Goal: Information Seeking & Learning: Learn about a topic

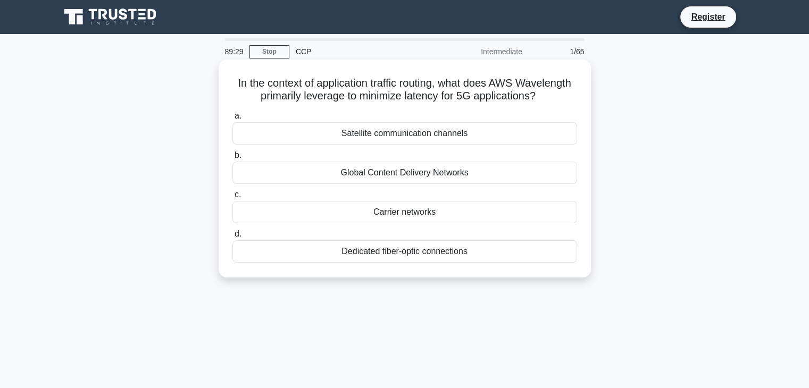
click at [414, 223] on div "Carrier networks" at bounding box center [404, 212] width 345 height 22
click at [232, 198] on input "c. Carrier networks" at bounding box center [232, 194] width 0 height 7
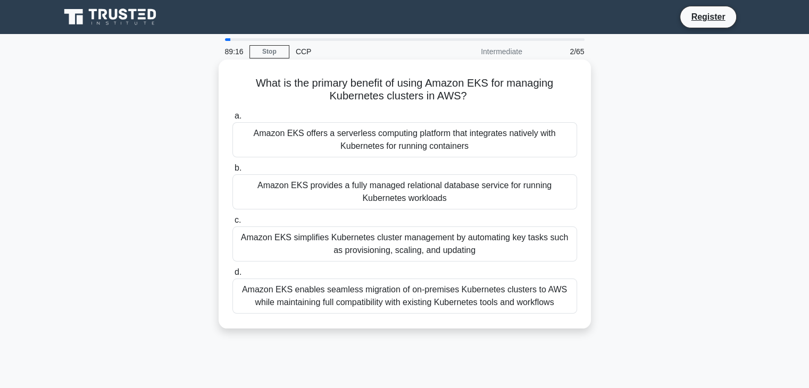
click at [403, 203] on div "Amazon EKS provides a fully managed relational database service for running Kub…" at bounding box center [404, 191] width 345 height 35
click at [232, 172] on input "b. Amazon EKS provides a fully managed relational database service for running …" at bounding box center [232, 168] width 0 height 7
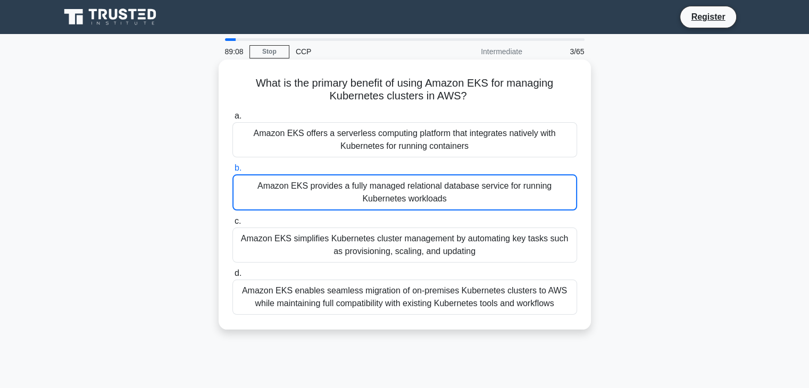
click at [466, 204] on div "Amazon EKS provides a fully managed relational database service for running Kub…" at bounding box center [404, 192] width 345 height 36
click at [232, 172] on input "b. Amazon EKS provides a fully managed relational database service for running …" at bounding box center [232, 168] width 0 height 7
click at [474, 189] on div "Amazon EKS provides a fully managed relational database service for running Kub…" at bounding box center [404, 192] width 345 height 36
click at [232, 172] on input "b. Amazon EKS provides a fully managed relational database service for running …" at bounding box center [232, 168] width 0 height 7
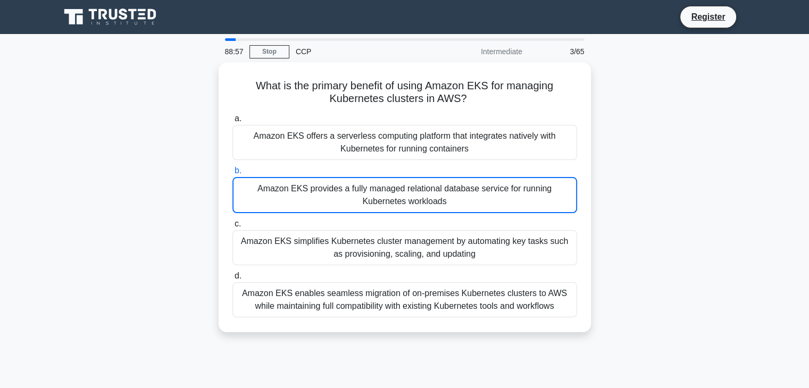
click at [611, 209] on div "What is the primary benefit of using Amazon EKS for managing Kubernetes cluster…" at bounding box center [405, 203] width 702 height 283
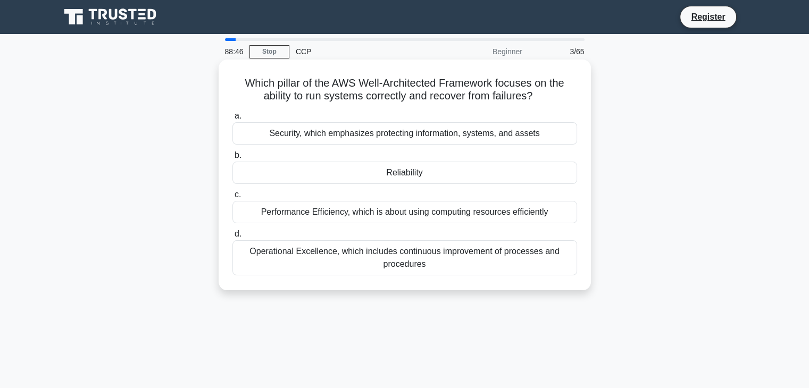
click at [423, 179] on div "Reliability" at bounding box center [404, 173] width 345 height 22
click at [232, 159] on input "b. Reliability" at bounding box center [232, 155] width 0 height 7
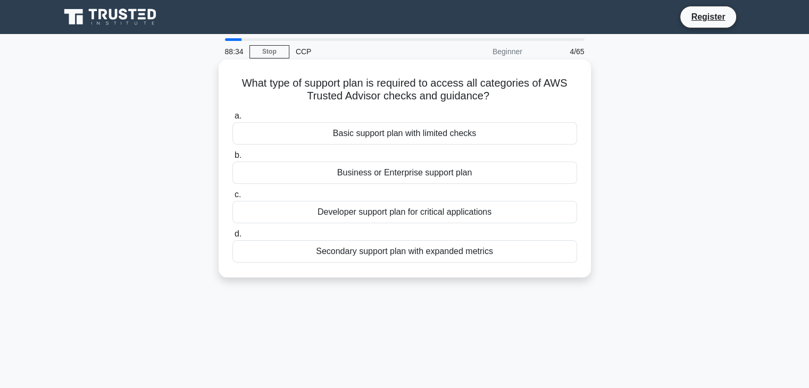
click at [426, 175] on div "Business or Enterprise support plan" at bounding box center [404, 173] width 345 height 22
click at [232, 159] on input "b. Business or Enterprise support plan" at bounding box center [232, 155] width 0 height 7
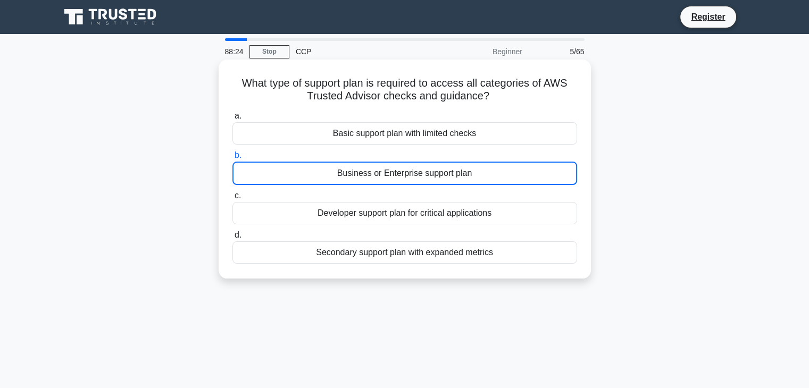
click at [473, 183] on div "Business or Enterprise support plan" at bounding box center [404, 173] width 345 height 23
click at [232, 159] on input "b. Business or Enterprise support plan" at bounding box center [232, 155] width 0 height 7
click at [477, 178] on div "Business or Enterprise support plan" at bounding box center [404, 173] width 345 height 23
click at [232, 159] on input "b. Business or Enterprise support plan" at bounding box center [232, 155] width 0 height 7
click at [477, 178] on div "Business or Enterprise support plan" at bounding box center [404, 173] width 345 height 23
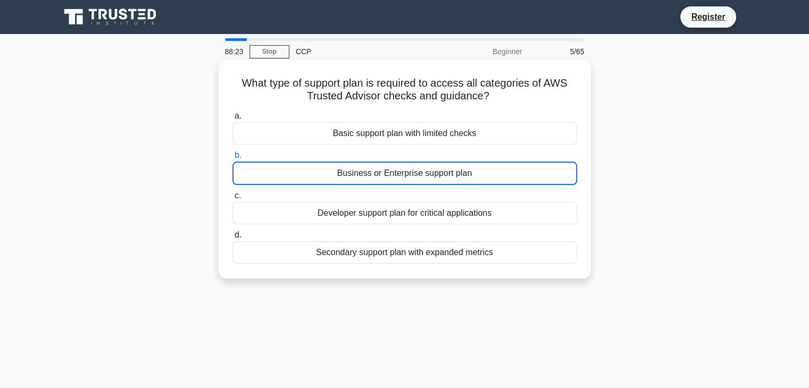
click at [232, 159] on input "b. Business or Enterprise support plan" at bounding box center [232, 155] width 0 height 7
click at [415, 164] on div "Business or Enterprise support plan" at bounding box center [404, 173] width 345 height 23
click at [232, 159] on input "b. Business or Enterprise support plan" at bounding box center [232, 155] width 0 height 7
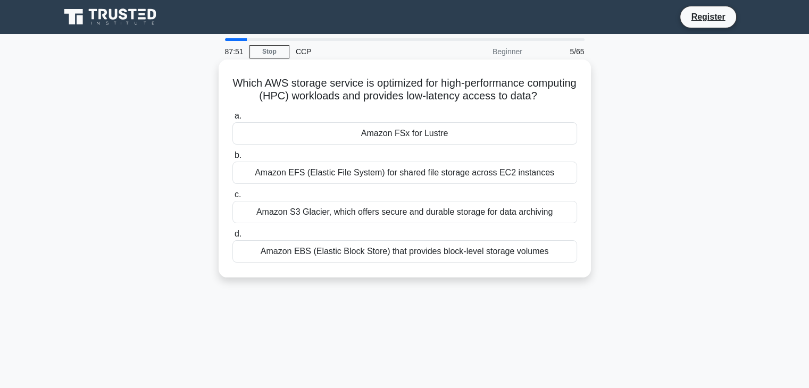
click at [463, 223] on div "Amazon S3 Glacier, which offers secure and durable storage for data archiving" at bounding box center [404, 212] width 345 height 22
click at [232, 198] on input "c. Amazon S3 Glacier, which offers secure and durable storage for data archiving" at bounding box center [232, 194] width 0 height 7
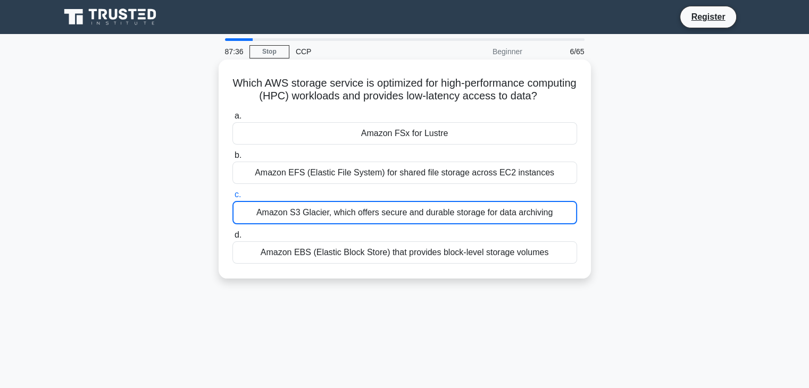
click at [446, 181] on div "Amazon EFS (Elastic File System) for shared file storage across EC2 instances" at bounding box center [404, 173] width 345 height 22
click at [232, 159] on input "b. Amazon EFS (Elastic File System) for shared file storage across EC2 instances" at bounding box center [232, 155] width 0 height 7
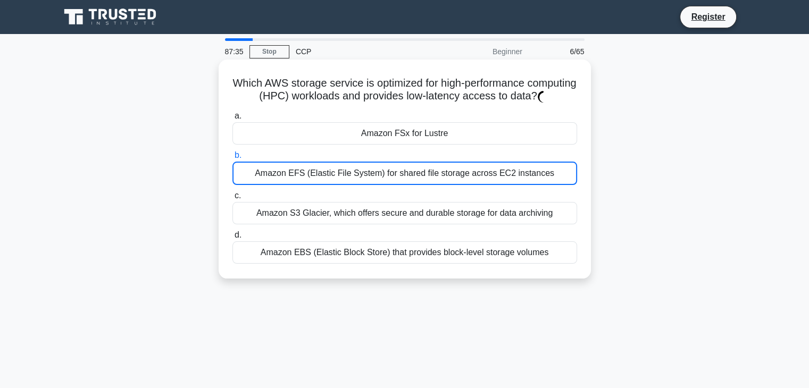
click at [449, 224] on div "Amazon S3 Glacier, which offers secure and durable storage for data archiving" at bounding box center [404, 213] width 345 height 22
click at [232, 199] on input "c. Amazon S3 Glacier, which offers secure and durable storage for data archiving" at bounding box center [232, 195] width 0 height 7
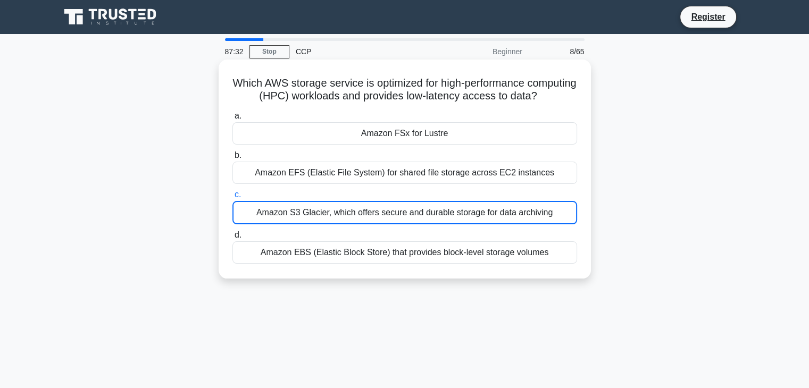
click at [434, 184] on div "Amazon EFS (Elastic File System) for shared file storage across EC2 instances" at bounding box center [404, 173] width 345 height 22
click at [232, 159] on input "b. Amazon EFS (Elastic File System) for shared file storage across EC2 instances" at bounding box center [232, 155] width 0 height 7
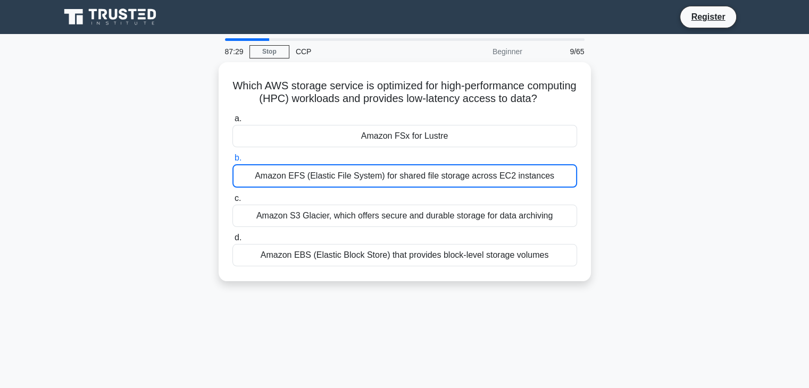
click at [667, 164] on div "Which AWS storage service is optimized for high-performance computing (HPC) wor…" at bounding box center [405, 178] width 702 height 232
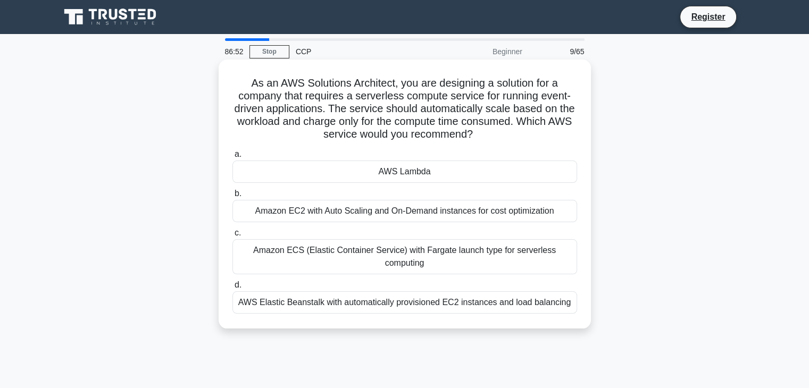
click at [404, 169] on div "AWS Lambda" at bounding box center [404, 172] width 345 height 22
click at [232, 158] on input "a. AWS Lambda" at bounding box center [232, 154] width 0 height 7
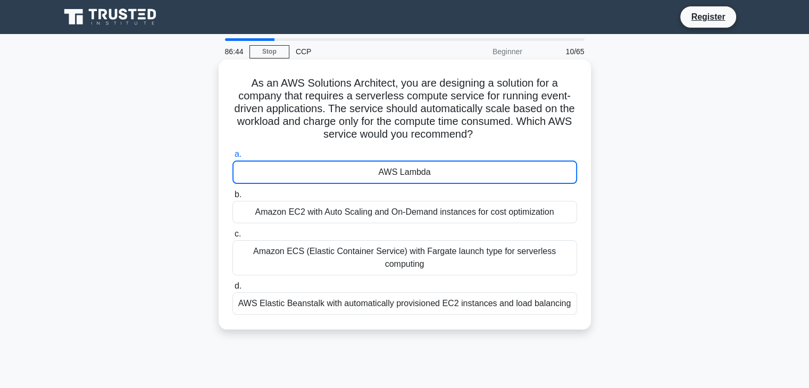
click at [584, 202] on div "As an AWS Solutions Architect, you are designing a solution for a company that …" at bounding box center [405, 195] width 364 height 262
click at [518, 141] on h5 "As an AWS Solutions Architect, you are designing a solution for a company that …" at bounding box center [404, 109] width 347 height 65
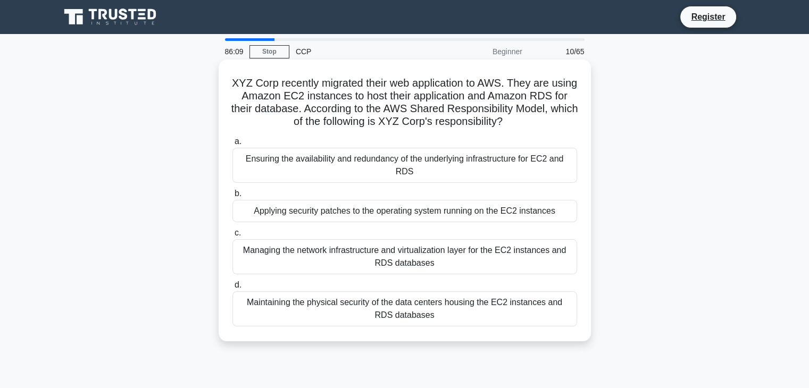
click at [359, 160] on div "Ensuring the availability and redundancy of the underlying infrastructure for E…" at bounding box center [404, 165] width 345 height 35
click at [232, 145] on input "a. Ensuring the availability and redundancy of the underlying infrastructure fo…" at bounding box center [232, 141] width 0 height 7
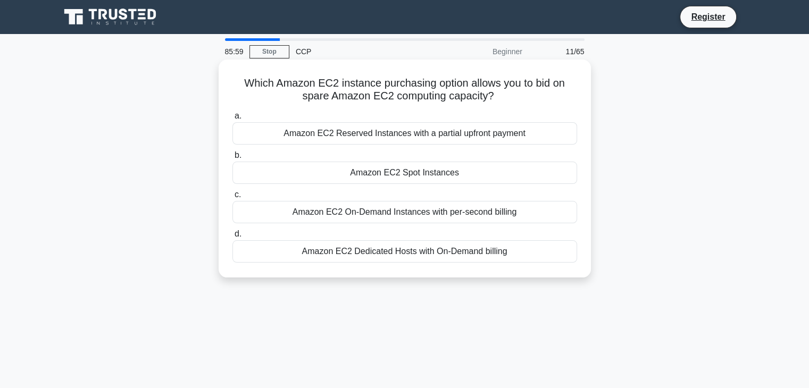
click at [422, 175] on div "Amazon EC2 Spot Instances" at bounding box center [404, 173] width 345 height 22
click at [232, 159] on input "b. Amazon EC2 Spot Instances" at bounding box center [232, 155] width 0 height 7
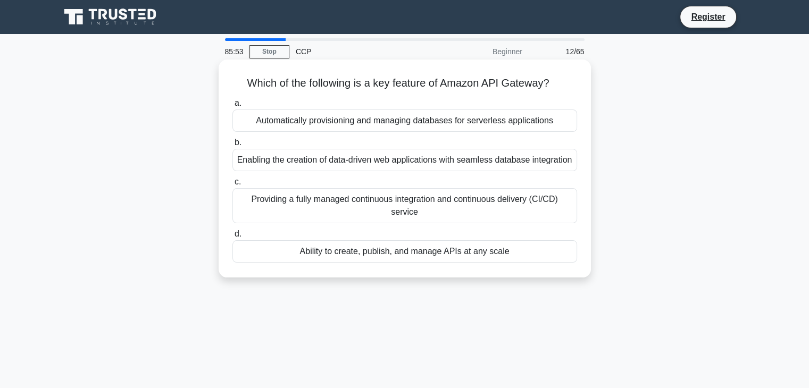
click at [401, 124] on div "Automatically provisioning and managing databases for serverless applications" at bounding box center [404, 121] width 345 height 22
click at [232, 107] on input "a. Automatically provisioning and managing databases for serverless applications" at bounding box center [232, 103] width 0 height 7
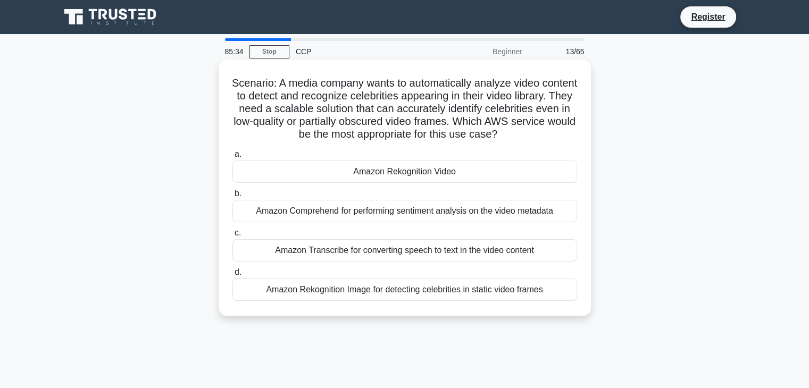
click at [428, 177] on div "Amazon Rekognition Video" at bounding box center [404, 172] width 345 height 22
click at [232, 158] on input "a. Amazon Rekognition Video" at bounding box center [232, 154] width 0 height 7
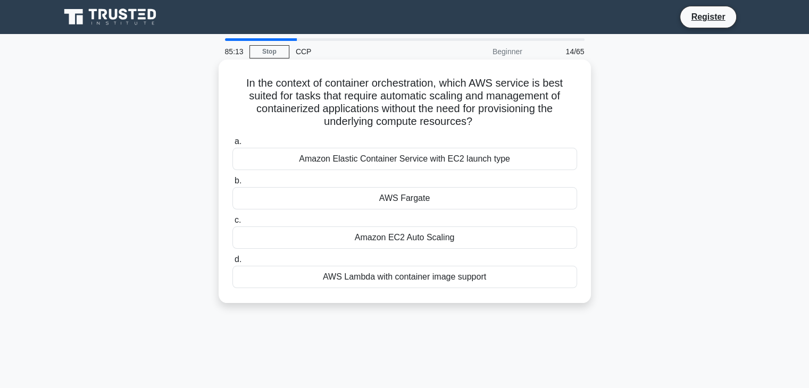
click at [464, 158] on div "Amazon Elastic Container Service with EC2 launch type" at bounding box center [404, 159] width 345 height 22
click at [232, 145] on input "a. Amazon Elastic Container Service with EC2 launch type" at bounding box center [232, 141] width 0 height 7
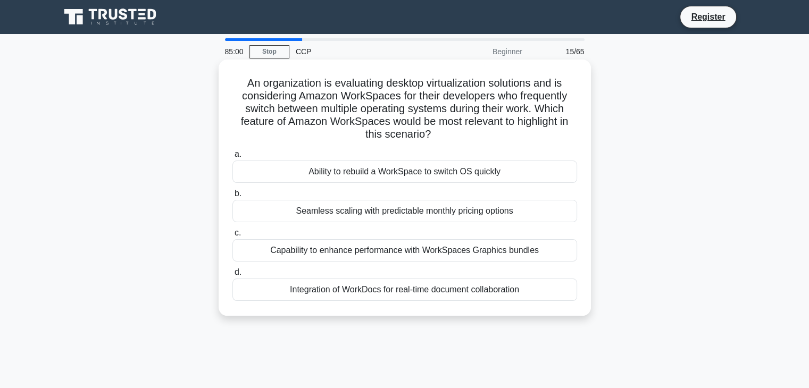
click at [453, 171] on div "Ability to rebuild a WorkSpace to switch OS quickly" at bounding box center [404, 172] width 345 height 22
click at [232, 158] on input "a. Ability to rebuild a WorkSpace to switch OS quickly" at bounding box center [232, 154] width 0 height 7
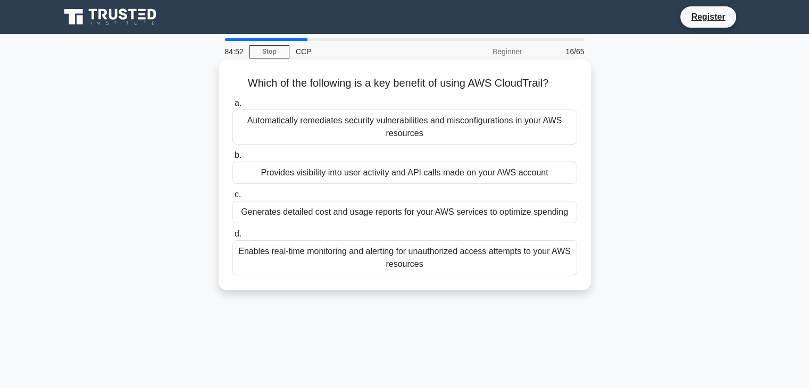
click at [348, 182] on div "Provides visibility into user activity and API calls made on your AWS account" at bounding box center [404, 173] width 345 height 22
click at [232, 159] on input "b. Provides visibility into user activity and API calls made on your AWS account" at bounding box center [232, 155] width 0 height 7
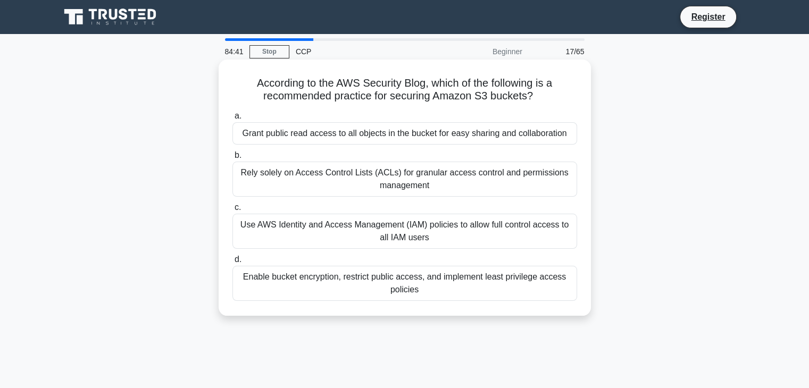
click at [382, 238] on div "Use AWS Identity and Access Management (IAM) policies to allow full control acc…" at bounding box center [404, 231] width 345 height 35
click at [232, 211] on input "c. Use AWS Identity and Access Management (IAM) policies to allow full control …" at bounding box center [232, 207] width 0 height 7
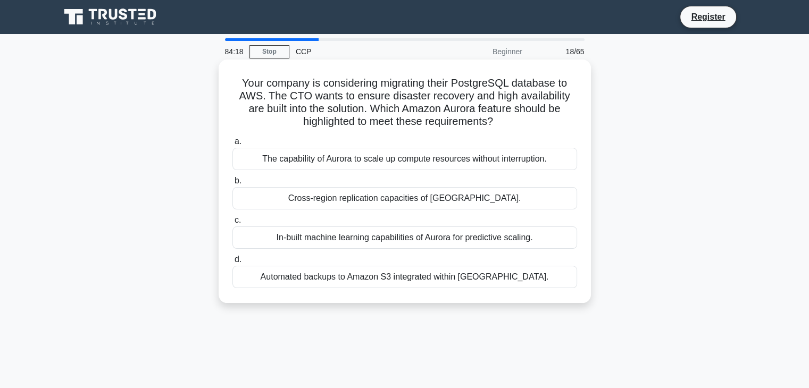
click at [420, 163] on div "The capability of Aurora to scale up compute resources without interruption." at bounding box center [404, 159] width 345 height 22
click at [232, 145] on input "a. The capability of Aurora to scale up compute resources without interruption." at bounding box center [232, 141] width 0 height 7
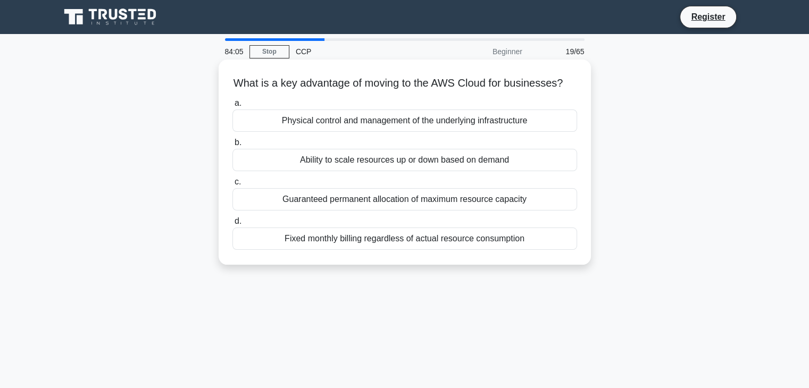
click at [456, 171] on div "Ability to scale resources up or down based on demand" at bounding box center [404, 160] width 345 height 22
click at [232, 146] on input "b. Ability to scale resources up or down based on demand" at bounding box center [232, 142] width 0 height 7
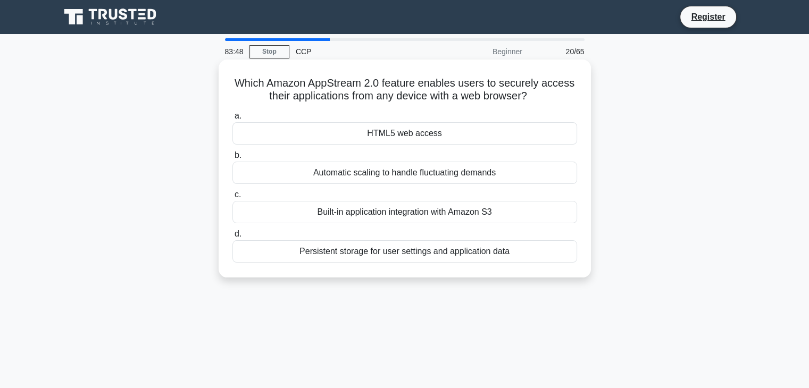
click at [435, 132] on div "HTML5 web access" at bounding box center [404, 133] width 345 height 22
click at [232, 120] on input "a. HTML5 web access" at bounding box center [232, 116] width 0 height 7
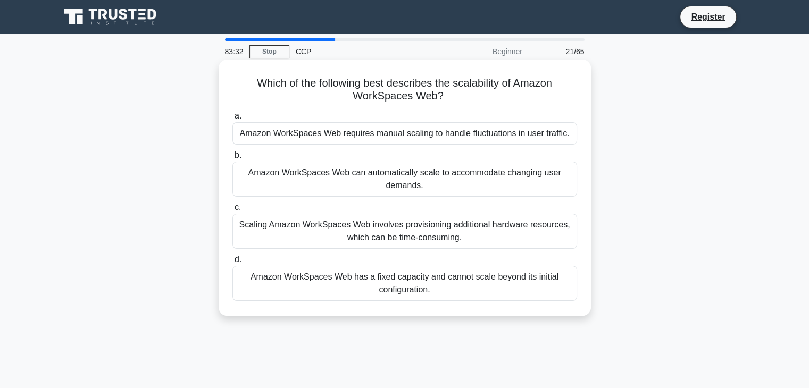
click at [470, 278] on div "Amazon WorkSpaces Web has a fixed capacity and cannot scale beyond its initial …" at bounding box center [404, 283] width 345 height 35
click at [232, 263] on input "d. Amazon WorkSpaces Web has a fixed capacity and cannot scale beyond its initi…" at bounding box center [232, 259] width 0 height 7
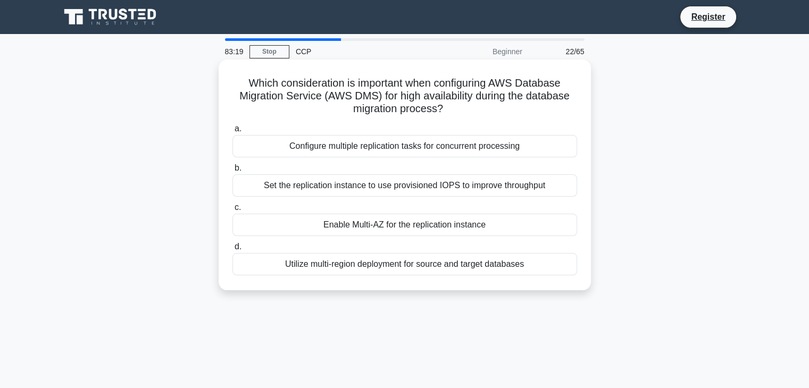
click at [426, 227] on div "Enable Multi-AZ for the replication instance" at bounding box center [404, 225] width 345 height 22
click at [232, 211] on input "c. Enable Multi-AZ for the replication instance" at bounding box center [232, 207] width 0 height 7
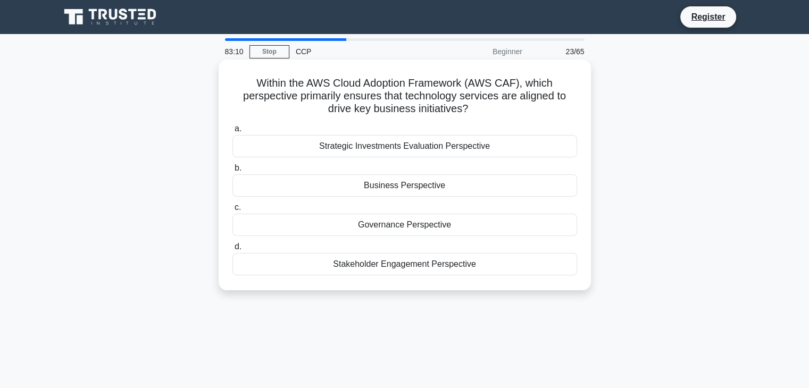
click at [453, 229] on div "Governance Perspective" at bounding box center [404, 225] width 345 height 22
click at [232, 211] on input "c. Governance Perspective" at bounding box center [232, 207] width 0 height 7
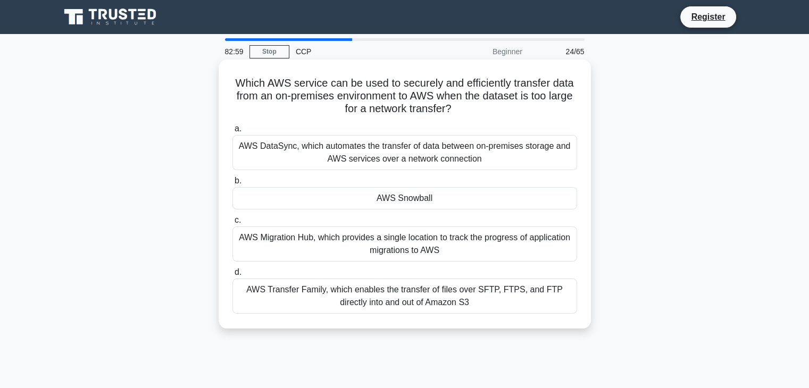
click at [443, 207] on div "AWS Snowball" at bounding box center [404, 198] width 345 height 22
click at [232, 185] on input "b. AWS Snowball" at bounding box center [232, 181] width 0 height 7
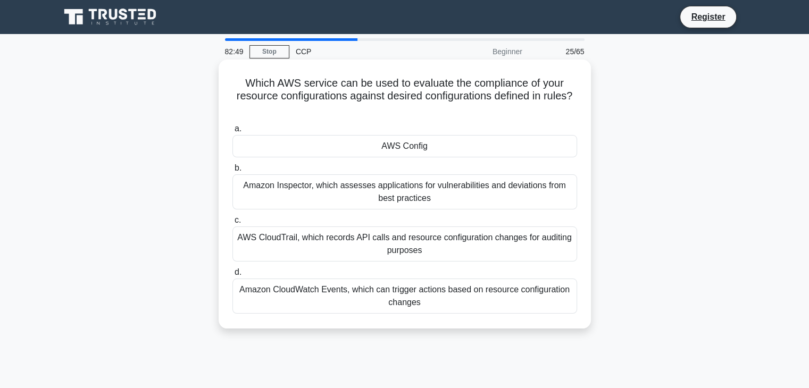
click at [439, 145] on div "AWS Config" at bounding box center [404, 146] width 345 height 22
click at [232, 132] on input "a. AWS Config" at bounding box center [232, 128] width 0 height 7
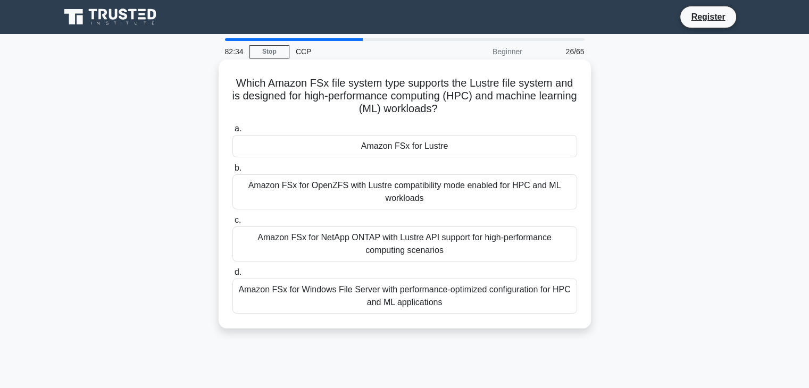
click at [451, 145] on div "Amazon FSx for Lustre" at bounding box center [404, 146] width 345 height 22
click at [232, 132] on input "a. Amazon FSx for Lustre" at bounding box center [232, 128] width 0 height 7
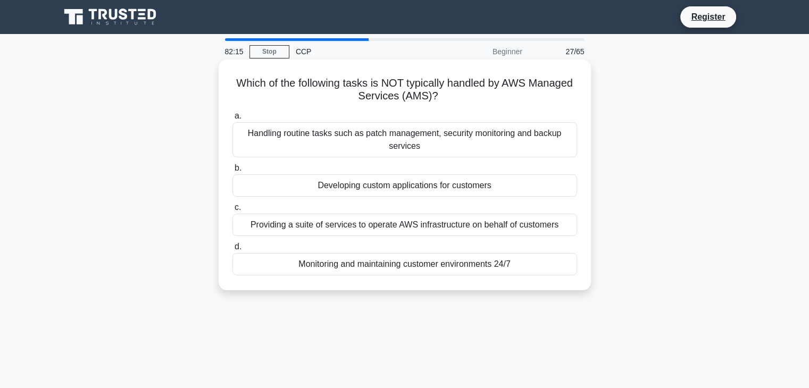
click at [450, 264] on div "Monitoring and maintaining customer environments 24/7" at bounding box center [404, 264] width 345 height 22
click at [232, 250] on input "d. Monitoring and maintaining customer environments 24/7" at bounding box center [232, 247] width 0 height 7
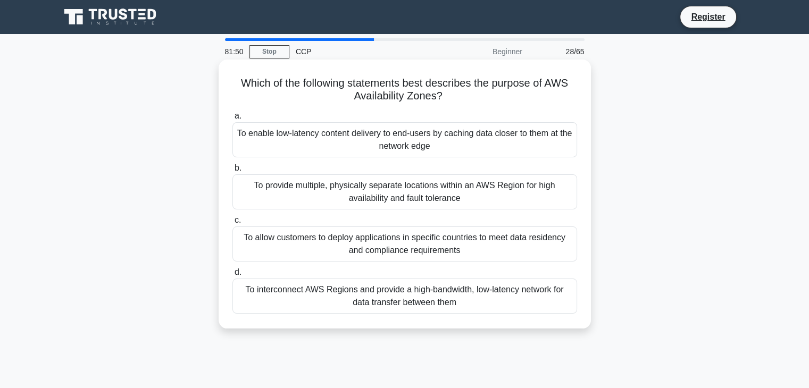
click at [459, 203] on div "To provide multiple, physically separate locations within an AWS Region for hig…" at bounding box center [404, 191] width 345 height 35
click at [232, 172] on input "b. To provide multiple, physically separate locations within an AWS Region for …" at bounding box center [232, 168] width 0 height 7
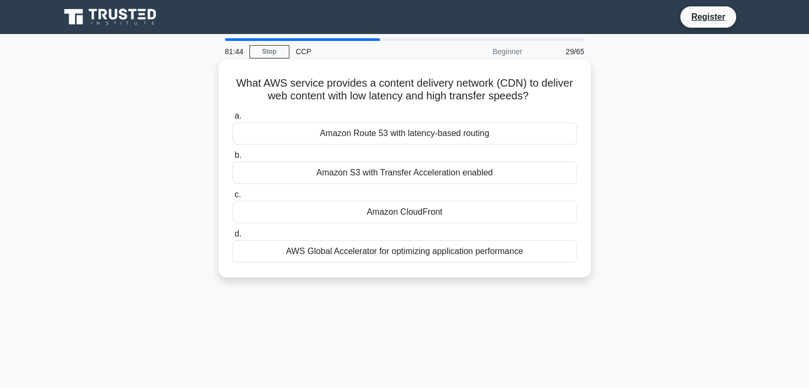
click at [431, 220] on div "Amazon CloudFront" at bounding box center [404, 212] width 345 height 22
click at [232, 198] on input "c. Amazon CloudFront" at bounding box center [232, 194] width 0 height 7
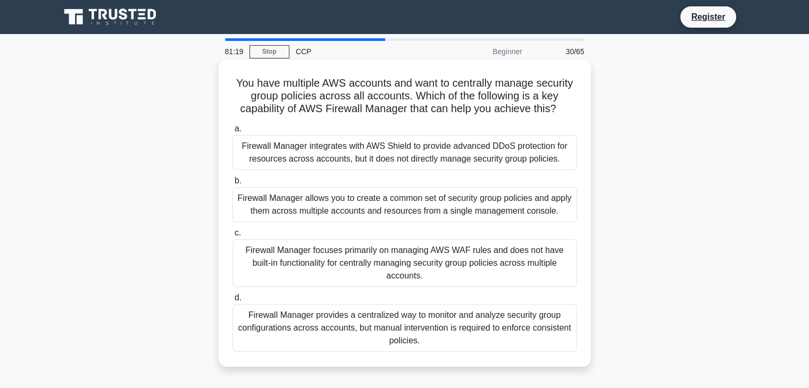
click at [431, 222] on div "Firewall Manager allows you to create a common set of security group policies a…" at bounding box center [404, 204] width 345 height 35
click at [232, 185] on input "b. Firewall Manager allows you to create a common set of security group policie…" at bounding box center [232, 181] width 0 height 7
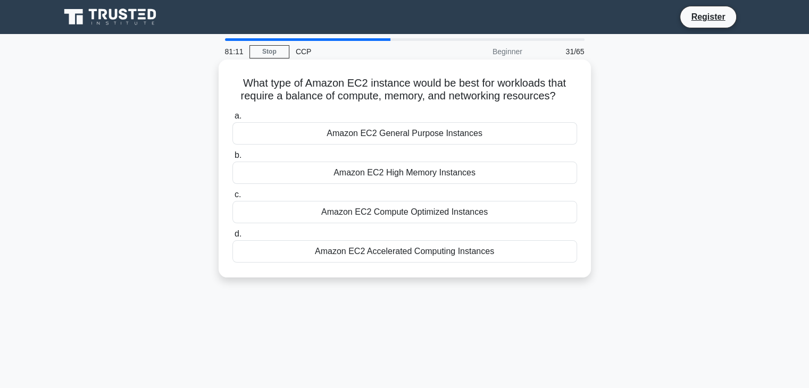
click at [433, 217] on div "Amazon EC2 Compute Optimized Instances" at bounding box center [404, 212] width 345 height 22
click at [232, 198] on input "c. Amazon EC2 Compute Optimized Instances" at bounding box center [232, 194] width 0 height 7
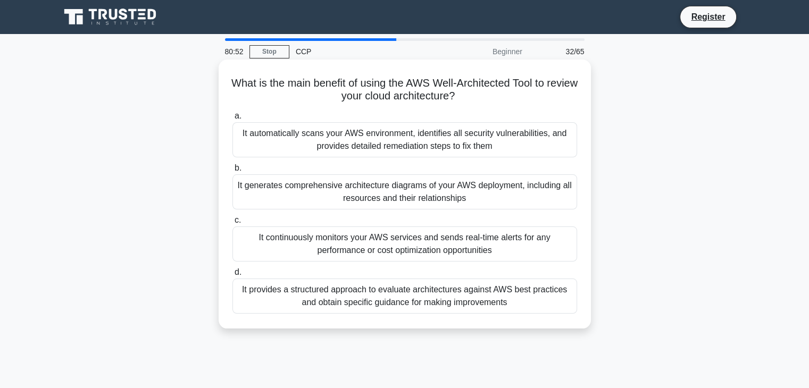
click at [426, 254] on div "It continuously monitors your AWS services and sends real-time alerts for any p…" at bounding box center [404, 244] width 345 height 35
click at [232, 224] on input "c. It continuously monitors your AWS services and sends real-time alerts for an…" at bounding box center [232, 220] width 0 height 7
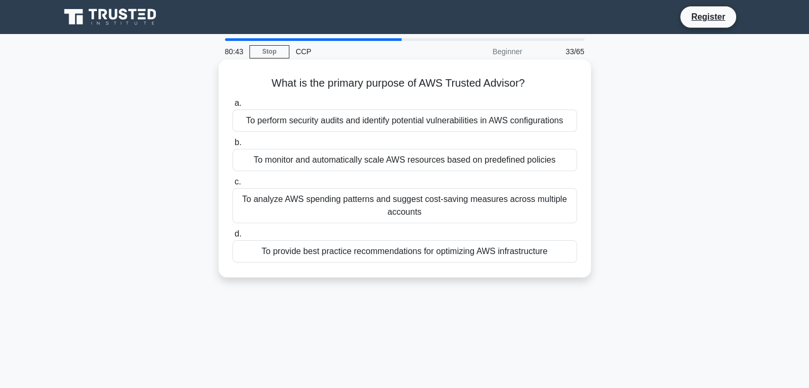
click at [397, 167] on div "To monitor and automatically scale AWS resources based on predefined policies" at bounding box center [404, 160] width 345 height 22
click at [232, 146] on input "b. To monitor and automatically scale AWS resources based on predefined policies" at bounding box center [232, 142] width 0 height 7
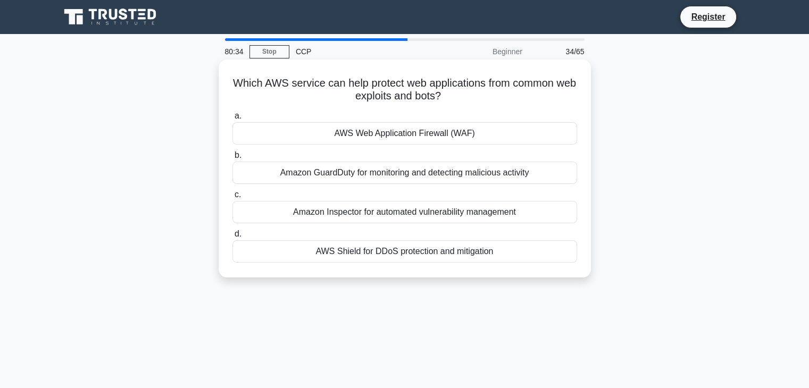
click at [408, 182] on div "Amazon GuardDuty for monitoring and detecting malicious activity" at bounding box center [404, 173] width 345 height 22
click at [232, 159] on input "b. Amazon GuardDuty for monitoring and detecting malicious activity" at bounding box center [232, 155] width 0 height 7
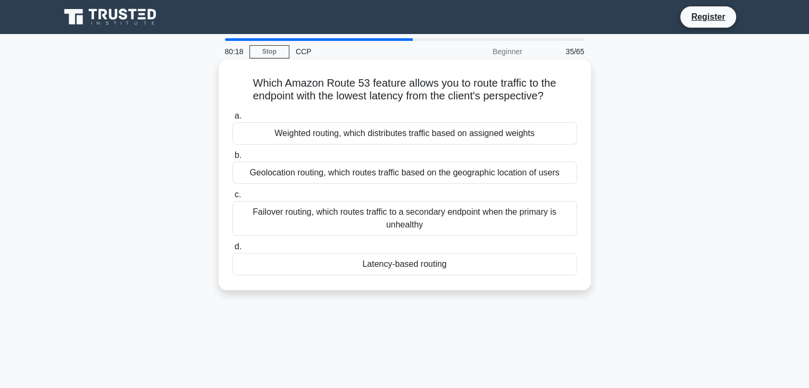
click at [439, 267] on div "Latency-based routing" at bounding box center [404, 264] width 345 height 22
click at [232, 250] on input "d. Latency-based routing" at bounding box center [232, 247] width 0 height 7
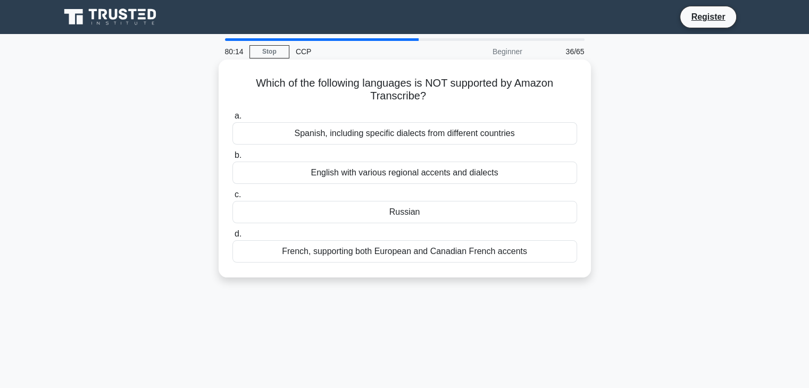
click at [447, 215] on div "Russian" at bounding box center [404, 212] width 345 height 22
click at [232, 198] on input "c. Russian" at bounding box center [232, 194] width 0 height 7
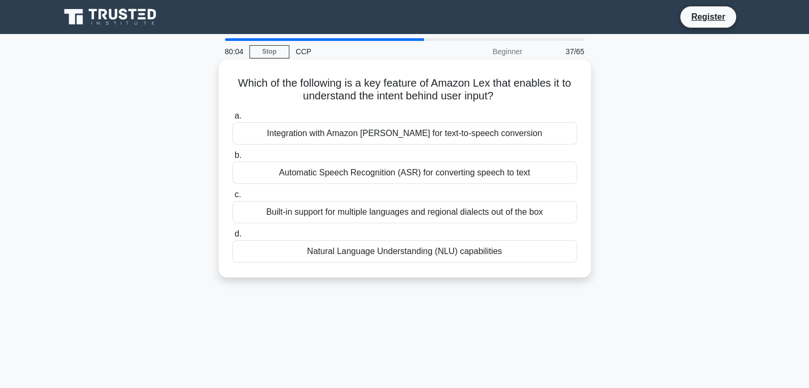
click at [420, 133] on div "Integration with Amazon Polly for text-to-speech conversion" at bounding box center [404, 133] width 345 height 22
click at [232, 120] on input "a. Integration with Amazon Polly for text-to-speech conversion" at bounding box center [232, 116] width 0 height 7
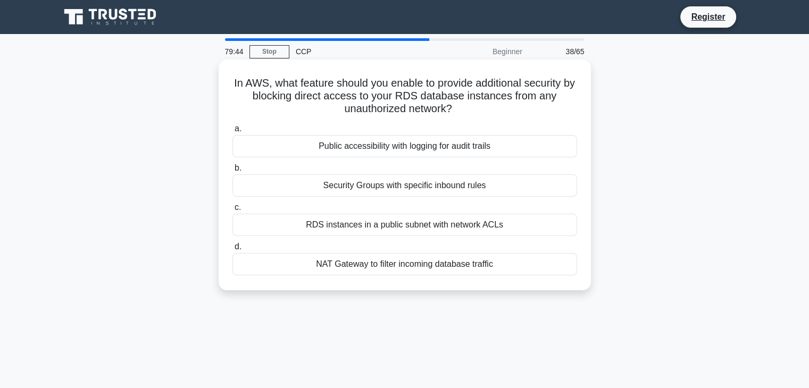
click at [478, 268] on div "NAT Gateway to filter incoming database traffic" at bounding box center [404, 264] width 345 height 22
click at [232, 250] on input "d. NAT Gateway to filter incoming database traffic" at bounding box center [232, 247] width 0 height 7
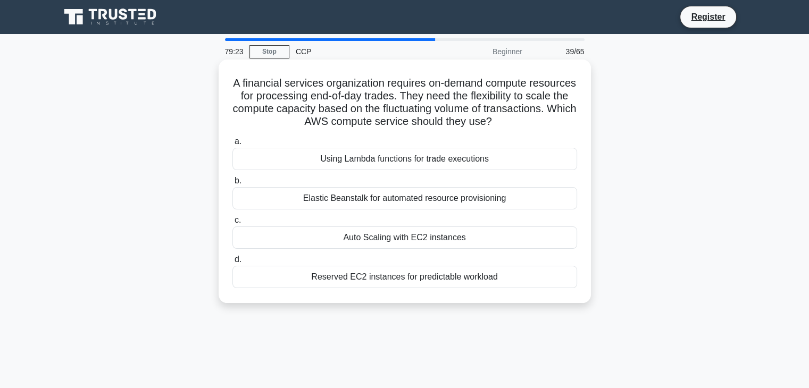
click at [457, 156] on div "Using Lambda functions for trade executions" at bounding box center [404, 159] width 345 height 22
click at [232, 145] on input "a. Using Lambda functions for trade executions" at bounding box center [232, 141] width 0 height 7
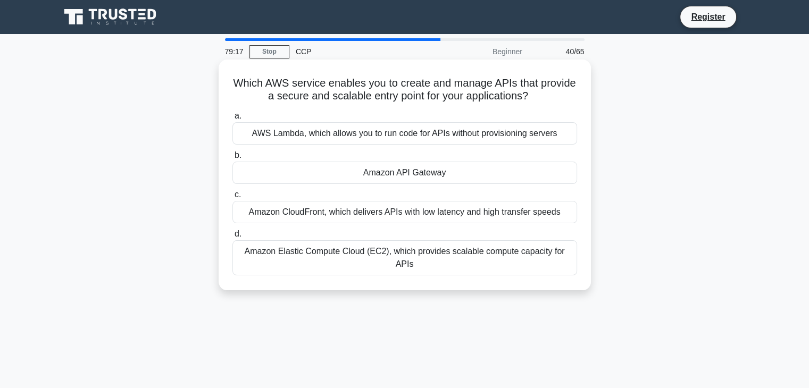
click at [432, 179] on div "Amazon API Gateway" at bounding box center [404, 173] width 345 height 22
click at [232, 159] on input "b. Amazon API Gateway" at bounding box center [232, 155] width 0 height 7
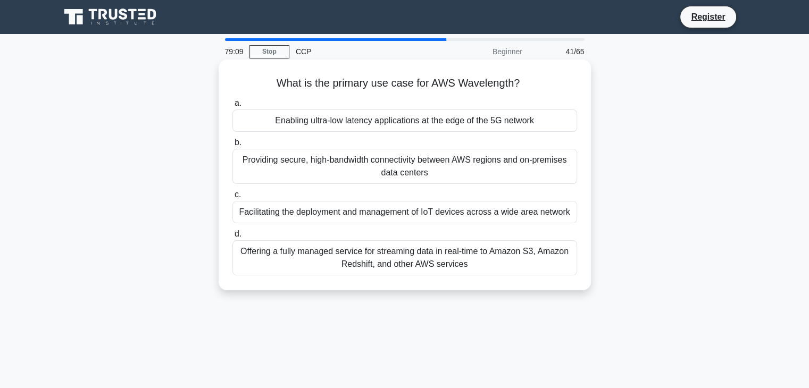
click at [438, 126] on div "Enabling ultra-low latency applications at the edge of the 5G network" at bounding box center [404, 121] width 345 height 22
click at [232, 107] on input "a. Enabling ultra-low latency applications at the edge of the 5G network" at bounding box center [232, 103] width 0 height 7
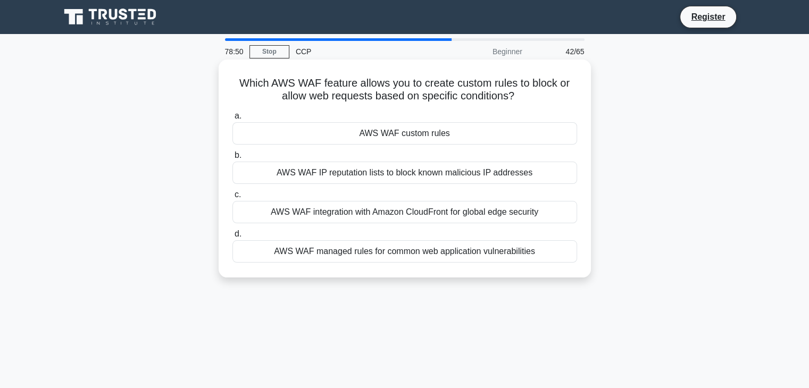
click at [443, 138] on div "AWS WAF custom rules" at bounding box center [404, 133] width 345 height 22
click at [232, 120] on input "a. AWS WAF custom rules" at bounding box center [232, 116] width 0 height 7
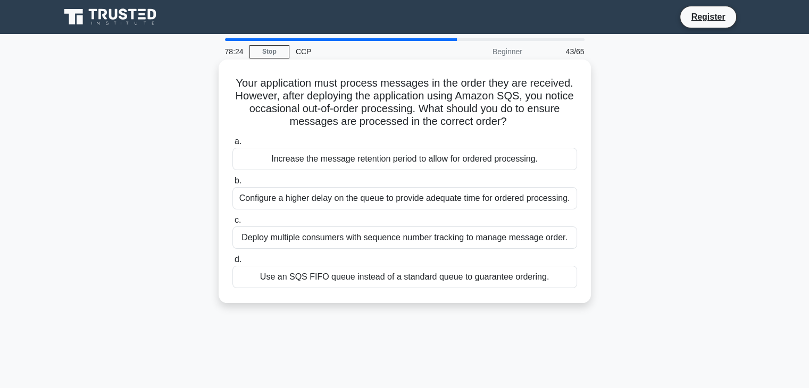
click at [414, 237] on div "Deploy multiple consumers with sequence number tracking to manage message order." at bounding box center [404, 238] width 345 height 22
click at [232, 224] on input "c. Deploy multiple consumers with sequence number tracking to manage message or…" at bounding box center [232, 220] width 0 height 7
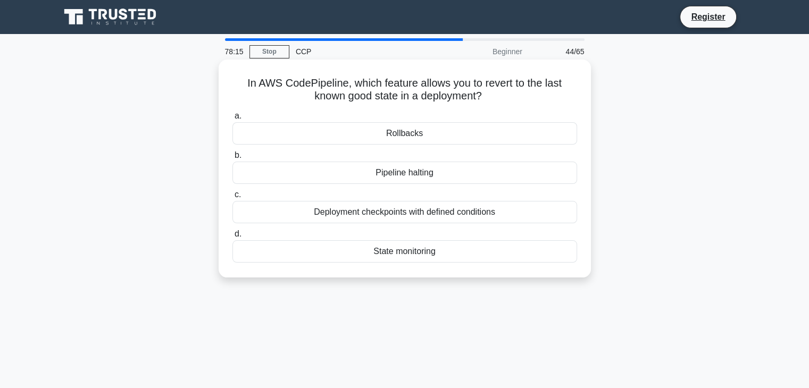
click at [371, 170] on div "Pipeline halting" at bounding box center [404, 173] width 345 height 22
click at [232, 159] on input "b. Pipeline halting" at bounding box center [232, 155] width 0 height 7
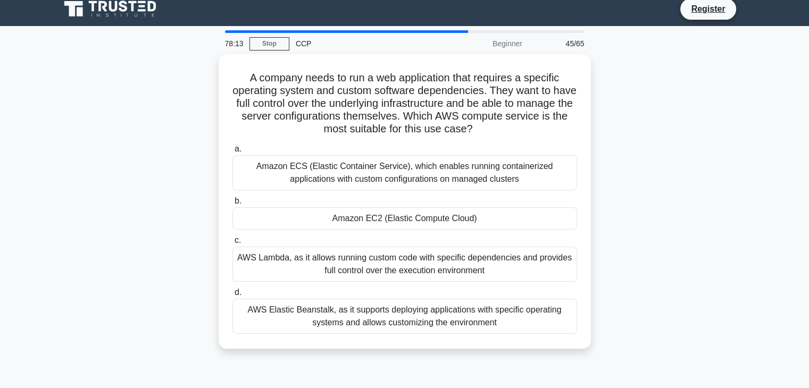
scroll to position [9, 0]
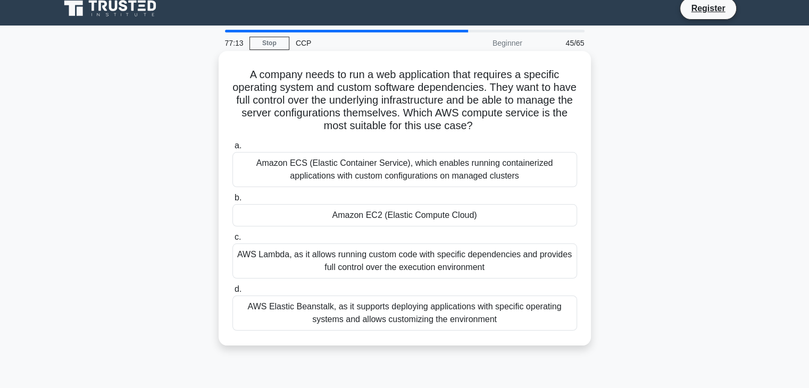
click at [353, 307] on div "AWS Elastic Beanstalk, as it supports deploying applications with specific oper…" at bounding box center [404, 313] width 345 height 35
click at [232, 293] on input "d. AWS Elastic Beanstalk, as it supports deploying applications with specific o…" at bounding box center [232, 289] width 0 height 7
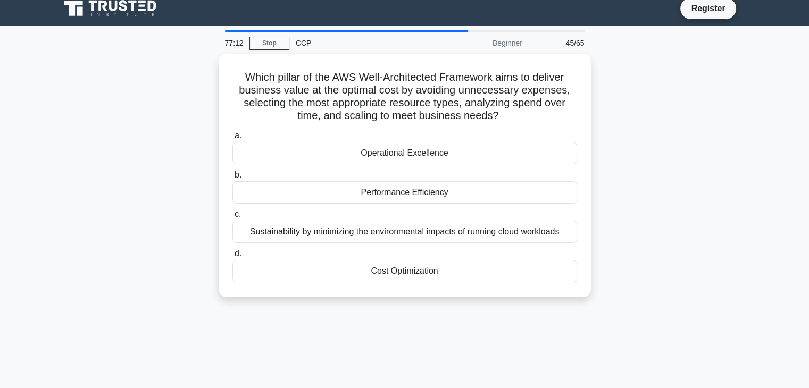
scroll to position [0, 0]
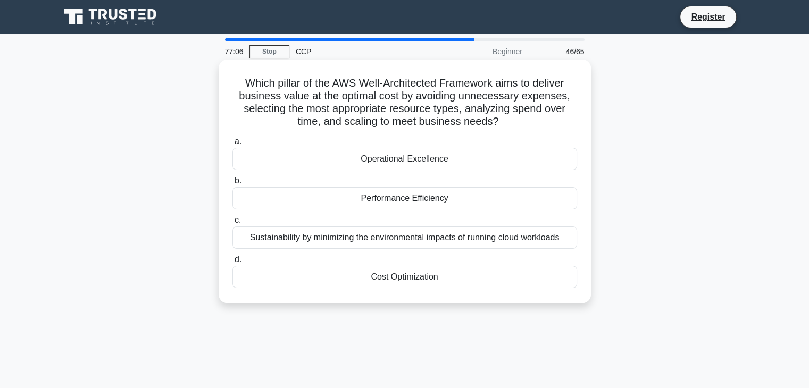
click at [403, 281] on div "Cost Optimization" at bounding box center [404, 277] width 345 height 22
click at [232, 263] on input "d. Cost Optimization" at bounding box center [232, 259] width 0 height 7
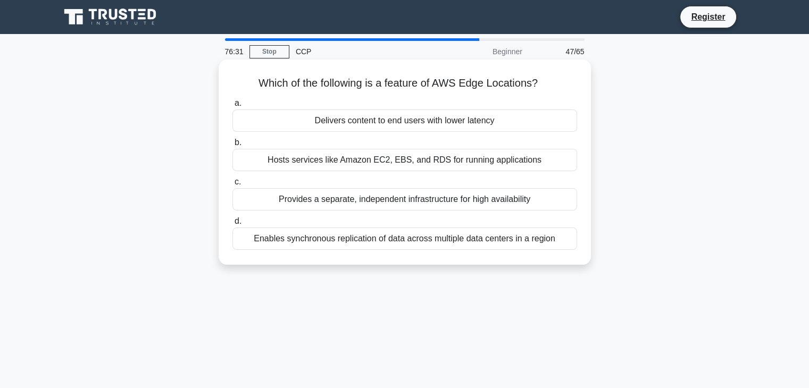
click at [455, 243] on div "Enables synchronous replication of data across multiple data centers in a region" at bounding box center [404, 239] width 345 height 22
click at [232, 225] on input "d. Enables synchronous replication of data across multiple data centers in a re…" at bounding box center [232, 221] width 0 height 7
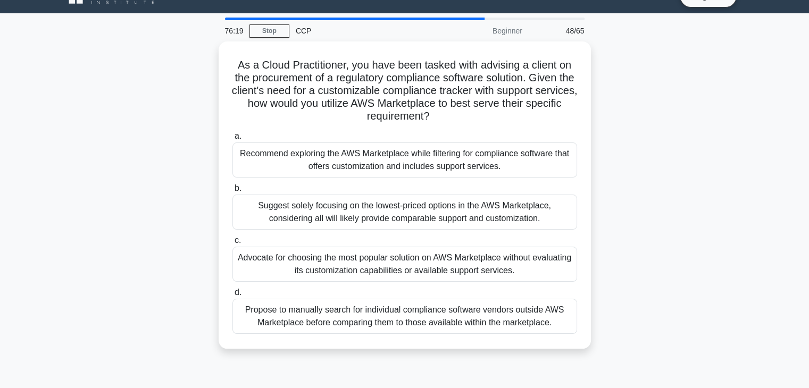
scroll to position [20, 0]
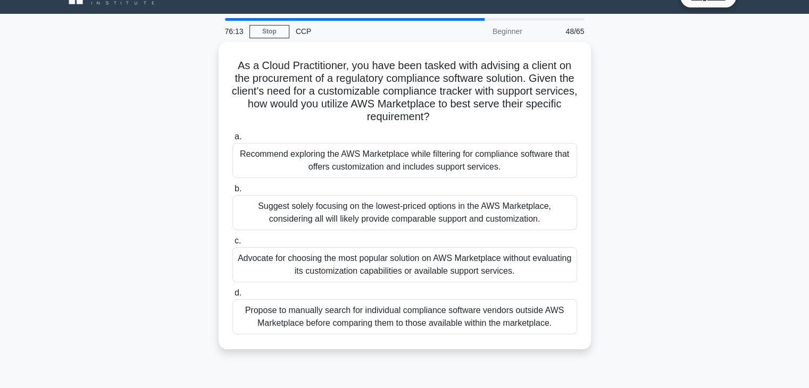
click at [455, 243] on label "c. Advocate for choosing the most popular solution on AWS Marketplace without e…" at bounding box center [404, 259] width 345 height 48
click at [232, 243] on input "c. Advocate for choosing the most popular solution on AWS Marketplace without e…" at bounding box center [232, 241] width 0 height 7
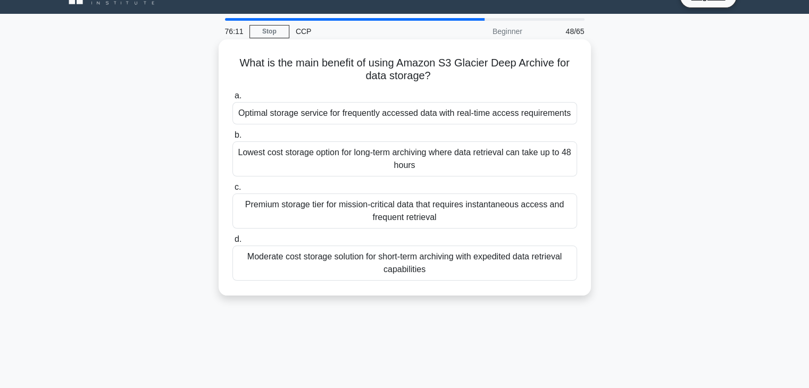
click at [384, 232] on div "a. Optimal storage service for frequently accessed data with real-time access r…" at bounding box center [404, 185] width 357 height 196
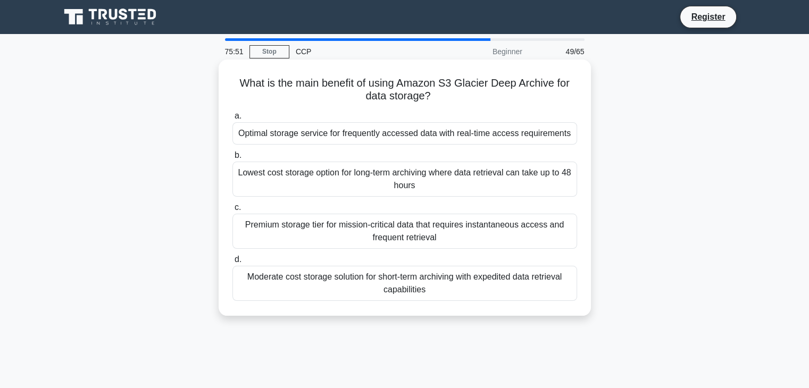
click at [348, 137] on div "Optimal storage service for frequently accessed data with real-time access requ…" at bounding box center [404, 133] width 345 height 22
click at [232, 120] on input "a. Optimal storage service for frequently accessed data with real-time access r…" at bounding box center [232, 116] width 0 height 7
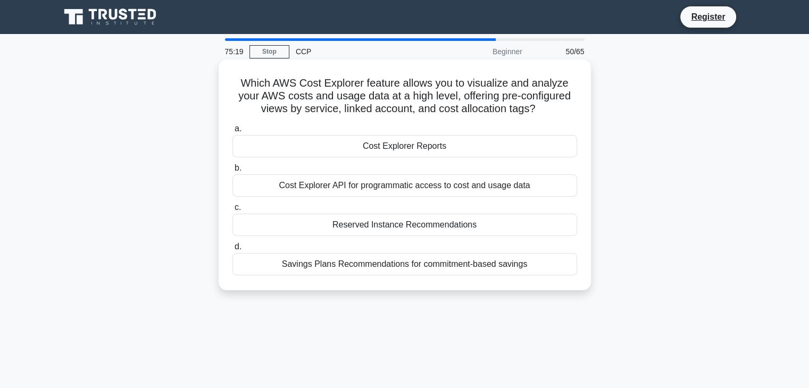
click at [428, 191] on div "Cost Explorer API for programmatic access to cost and usage data" at bounding box center [404, 185] width 345 height 22
click at [232, 172] on input "b. Cost Explorer API for programmatic access to cost and usage data" at bounding box center [232, 168] width 0 height 7
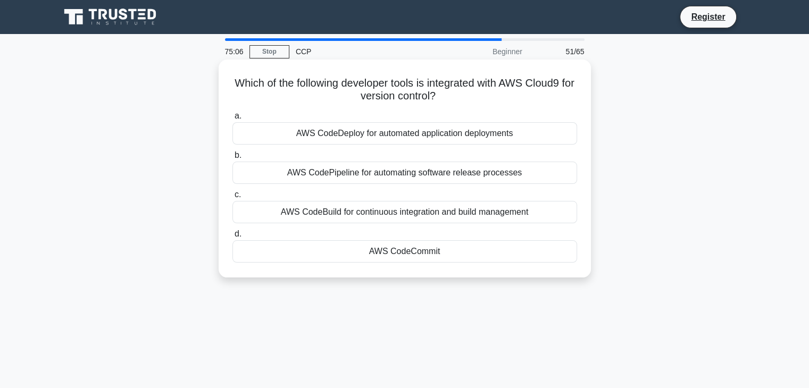
click at [368, 259] on div "AWS CodeCommit" at bounding box center [404, 251] width 345 height 22
click at [232, 238] on input "d. AWS CodeCommit" at bounding box center [232, 234] width 0 height 7
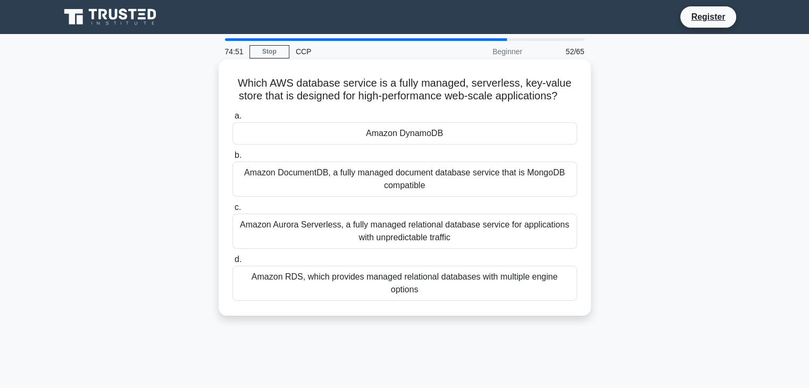
click at [440, 141] on div "Amazon DynamoDB" at bounding box center [404, 133] width 345 height 22
click at [232, 120] on input "a. Amazon DynamoDB" at bounding box center [232, 116] width 0 height 7
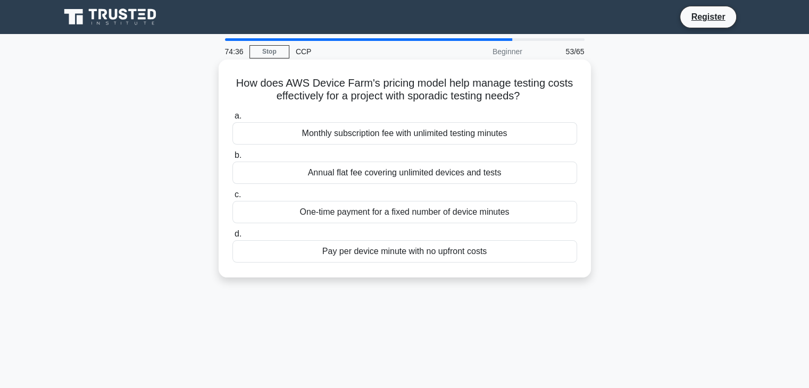
click at [457, 260] on div "Pay per device minute with no upfront costs" at bounding box center [404, 251] width 345 height 22
click at [232, 238] on input "d. Pay per device minute with no upfront costs" at bounding box center [232, 234] width 0 height 7
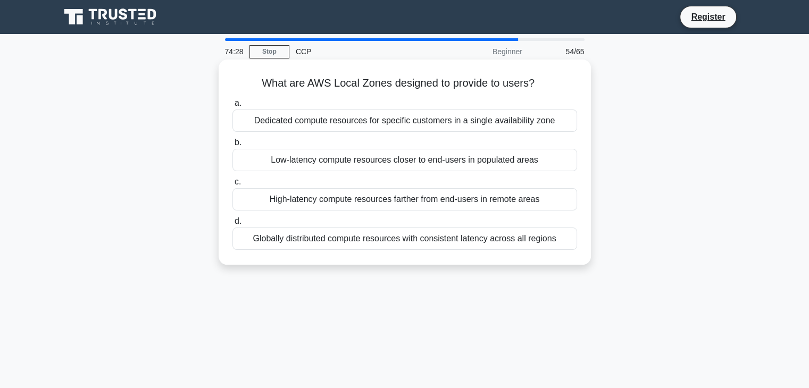
click at [351, 164] on div "Low-latency compute resources closer to end-users in populated areas" at bounding box center [404, 160] width 345 height 22
click at [232, 146] on input "b. Low-latency compute resources closer to end-users in populated areas" at bounding box center [232, 142] width 0 height 7
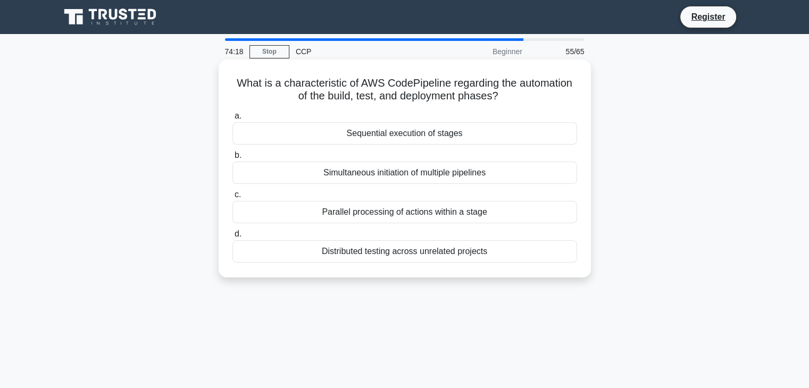
click at [382, 136] on div "Sequential execution of stages" at bounding box center [404, 133] width 345 height 22
click at [232, 120] on input "a. Sequential execution of stages" at bounding box center [232, 116] width 0 height 7
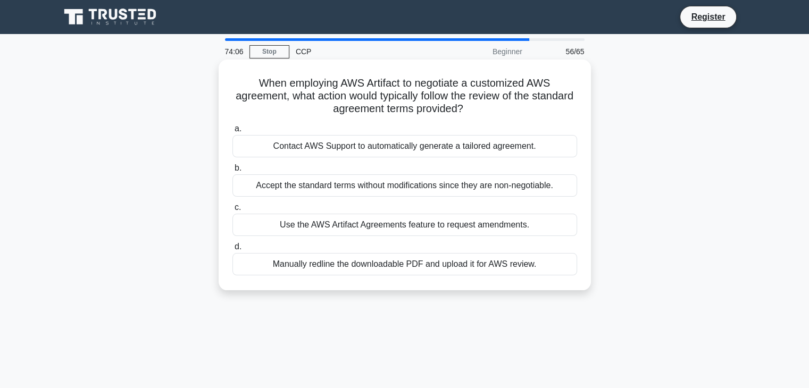
click at [367, 234] on div "Use the AWS Artifact Agreements feature to request amendments." at bounding box center [404, 225] width 345 height 22
click at [232, 211] on input "c. Use the AWS Artifact Agreements feature to request amendments." at bounding box center [232, 207] width 0 height 7
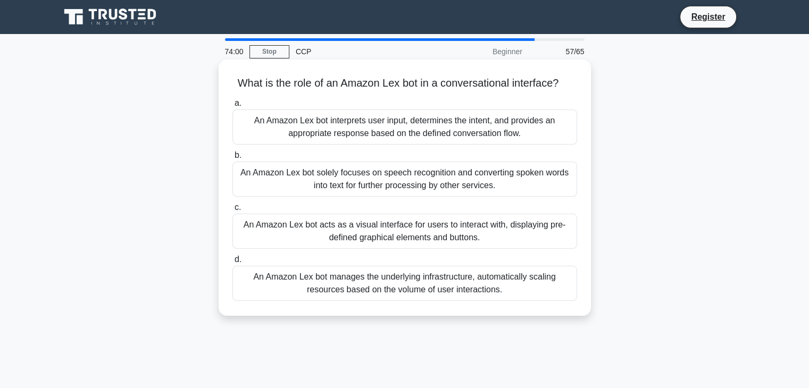
click at [403, 239] on div "An Amazon Lex bot acts as a visual interface for users to interact with, displa…" at bounding box center [404, 231] width 345 height 35
click at [232, 211] on input "c. An Amazon Lex bot acts as a visual interface for users to interact with, dis…" at bounding box center [232, 207] width 0 height 7
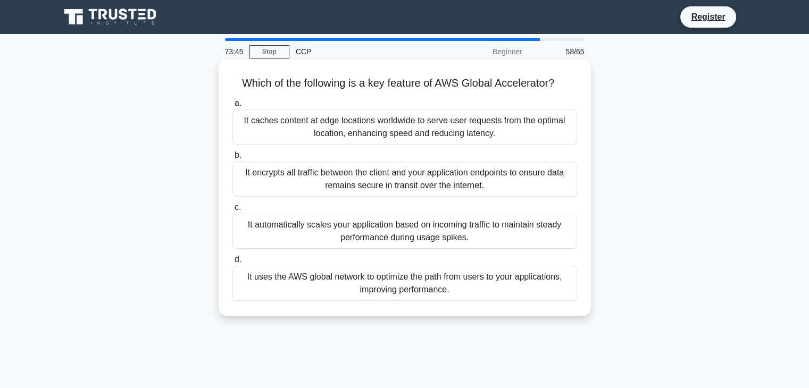
click at [381, 140] on div "It caches content at edge locations worldwide to serve user requests from the o…" at bounding box center [404, 127] width 345 height 35
click at [232, 107] on input "a. It caches content at edge locations worldwide to serve user requests from th…" at bounding box center [232, 103] width 0 height 7
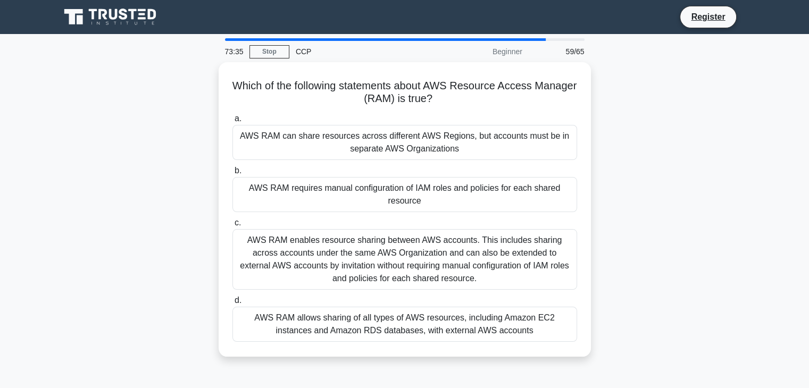
click at [381, 140] on div "AWS RAM can share resources across different AWS Regions, but accounts must be …" at bounding box center [404, 142] width 345 height 35
click at [232, 122] on input "a. AWS RAM can share resources across different AWS Regions, but accounts must …" at bounding box center [232, 118] width 0 height 7
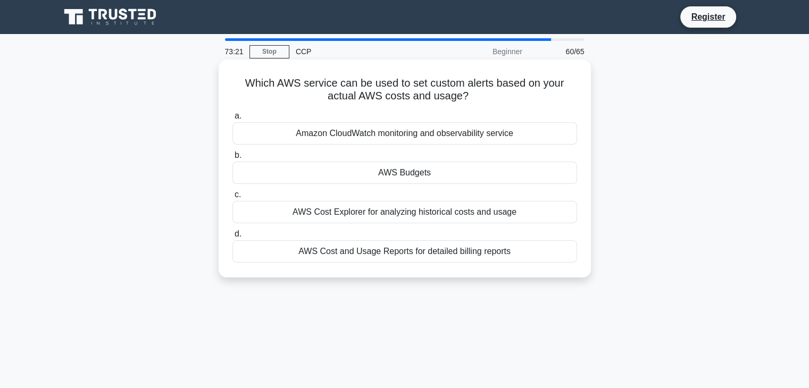
click at [380, 140] on div "Amazon CloudWatch monitoring and observability service" at bounding box center [404, 133] width 345 height 22
click at [232, 120] on input "a. Amazon CloudWatch monitoring and observability service" at bounding box center [232, 116] width 0 height 7
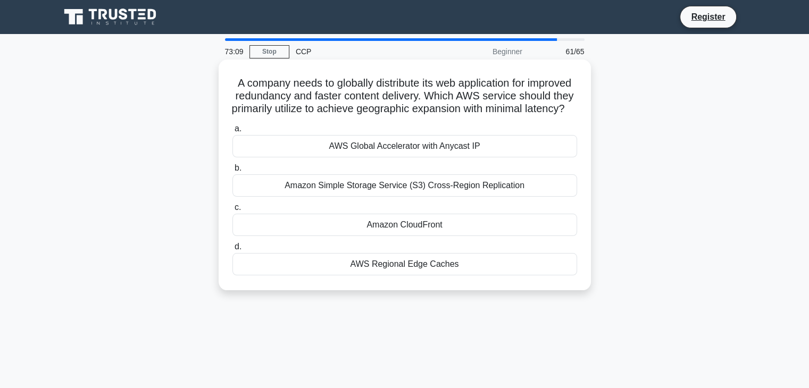
click at [405, 157] on div "AWS Global Accelerator with Anycast IP" at bounding box center [404, 146] width 345 height 22
click at [232, 132] on input "a. AWS Global Accelerator with Anycast IP" at bounding box center [232, 128] width 0 height 7
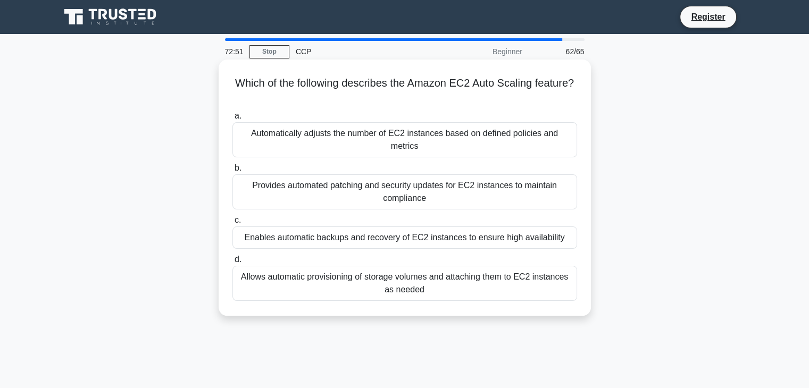
click at [407, 236] on div "Enables automatic backups and recovery of EC2 instances to ensure high availabi…" at bounding box center [404, 238] width 345 height 22
click at [232, 224] on input "c. Enables automatic backups and recovery of EC2 instances to ensure high avail…" at bounding box center [232, 220] width 0 height 7
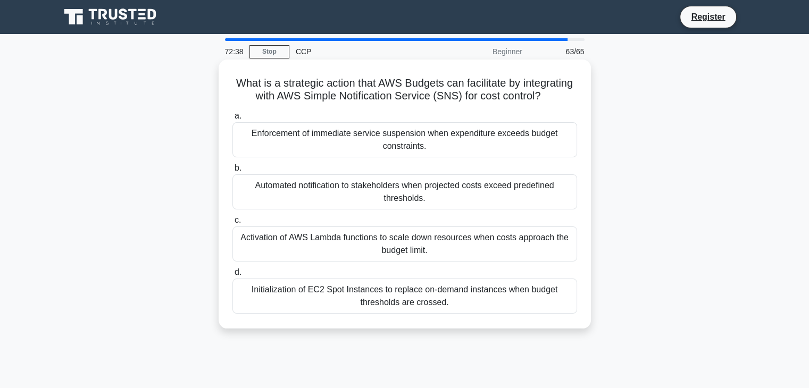
click at [369, 210] on div "Automated notification to stakeholders when projected costs exceed predefined t…" at bounding box center [404, 191] width 345 height 35
click at [232, 172] on input "b. Automated notification to stakeholders when projected costs exceed predefine…" at bounding box center [232, 168] width 0 height 7
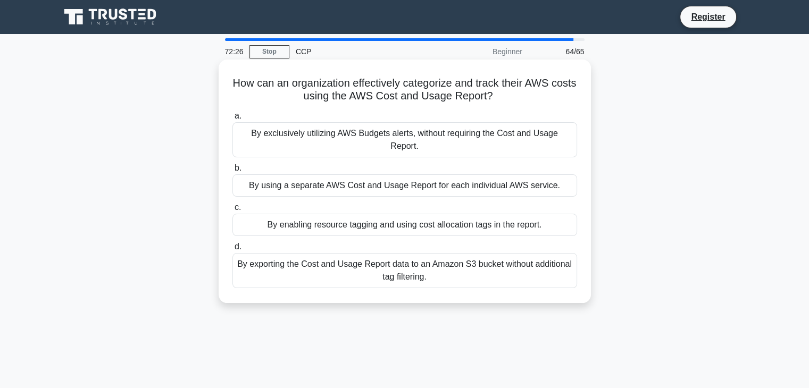
click at [317, 219] on div "By enabling resource tagging and using cost allocation tags in the report." at bounding box center [404, 225] width 345 height 22
click at [232, 211] on input "c. By enabling resource tagging and using cost allocation tags in the report." at bounding box center [232, 207] width 0 height 7
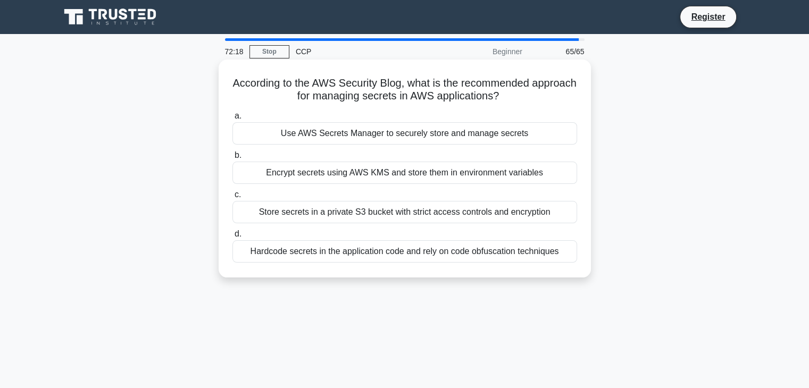
click at [336, 177] on div "Encrypt secrets using AWS KMS and store them in environment variables" at bounding box center [404, 173] width 345 height 22
click at [232, 159] on input "b. Encrypt secrets using AWS KMS and store them in environment variables" at bounding box center [232, 155] width 0 height 7
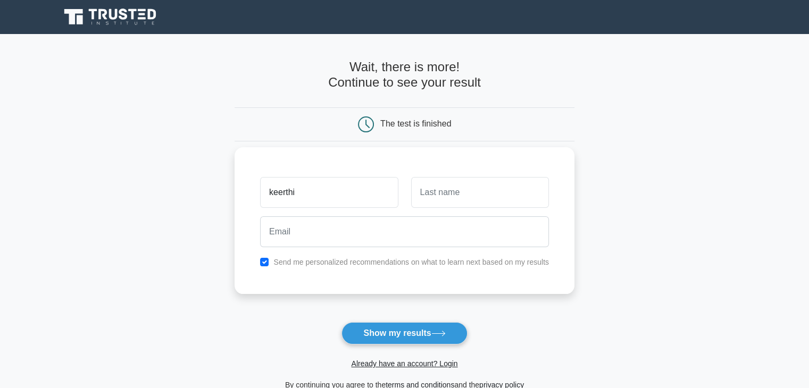
type input "keerthi"
click at [465, 197] on input "text" at bounding box center [480, 192] width 138 height 31
click at [465, 197] on input "r" at bounding box center [480, 192] width 138 height 31
type input "reddy"
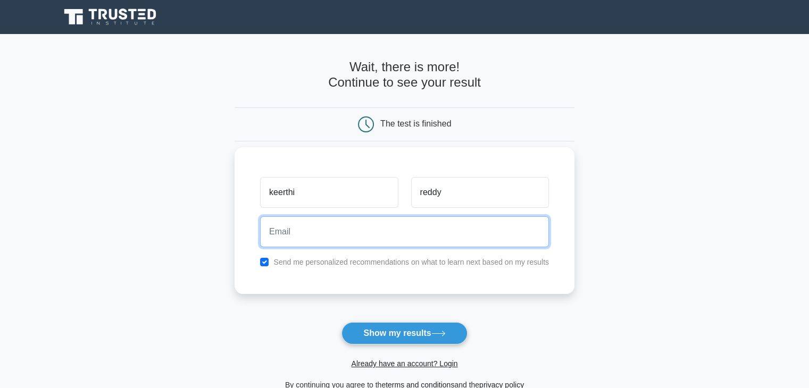
click at [380, 237] on input "email" at bounding box center [404, 231] width 289 height 31
type input "thippanakeerthireddy@gmail.com"
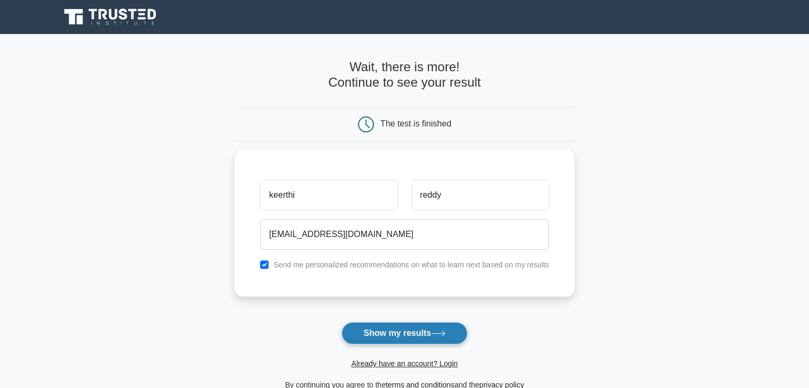
click at [415, 340] on button "Show my results" at bounding box center [403, 333] width 125 height 22
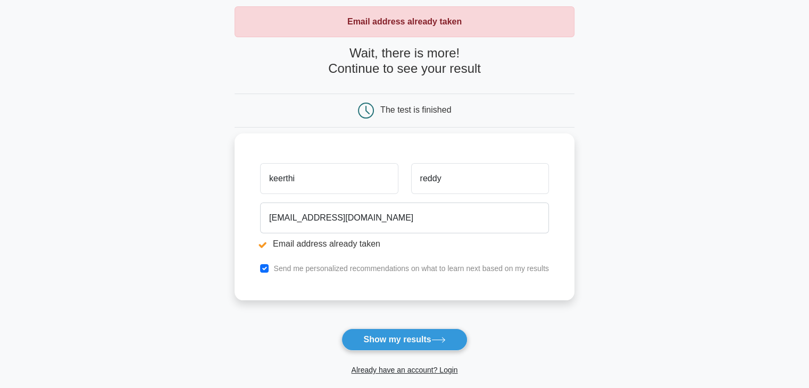
scroll to position [32, 0]
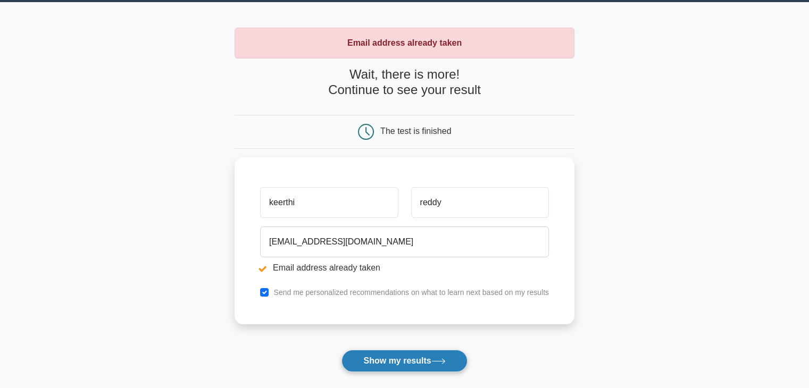
click at [398, 363] on button "Show my results" at bounding box center [403, 361] width 125 height 22
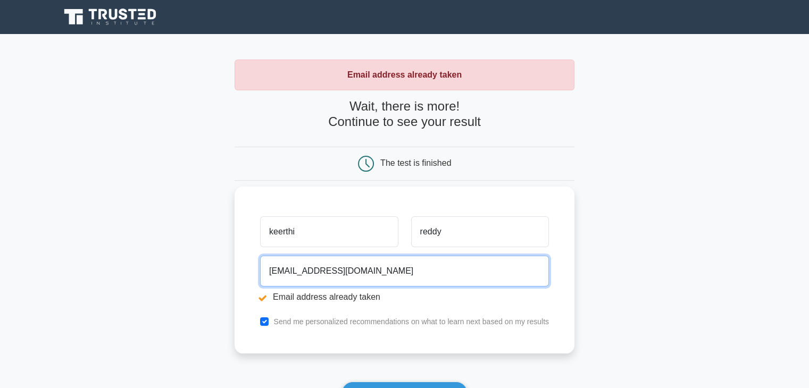
click at [448, 269] on input "[EMAIL_ADDRESS][DOMAIN_NAME]" at bounding box center [404, 271] width 289 height 31
type input "t"
type input "mannurusasinivas@gmail.com"
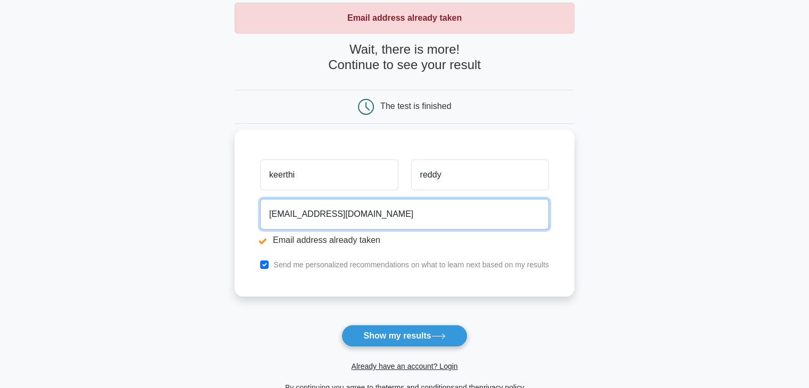
scroll to position [68, 0]
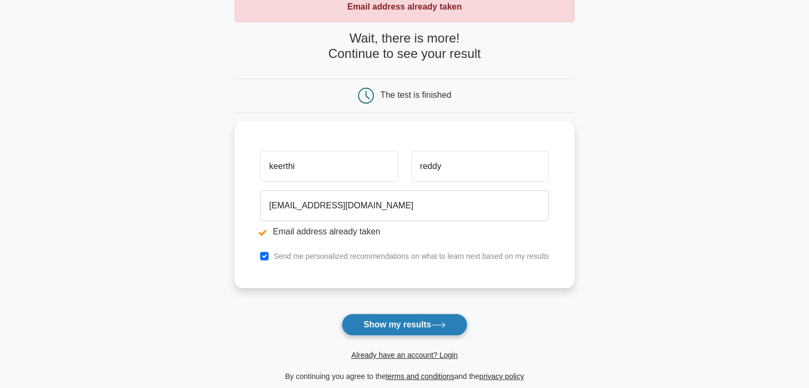
click at [411, 333] on button "Show my results" at bounding box center [403, 325] width 125 height 22
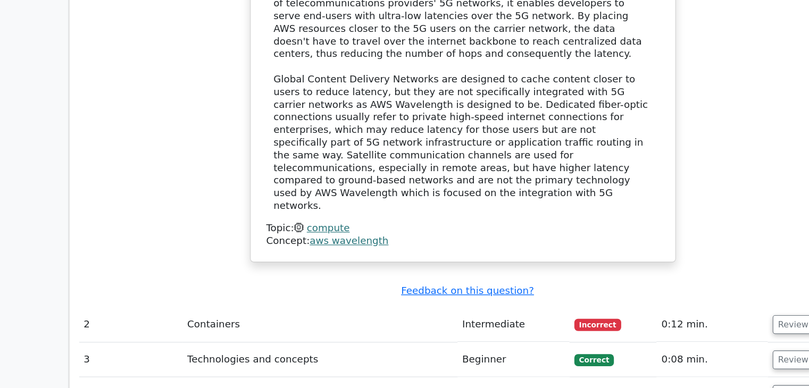
scroll to position [1441, 0]
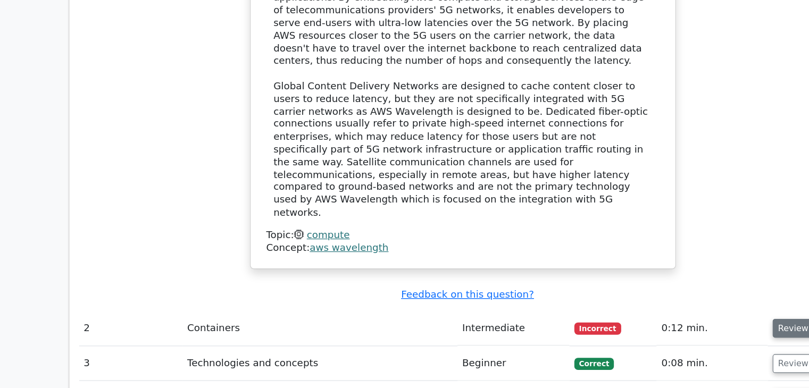
click at [693, 325] on button "Review" at bounding box center [693, 333] width 36 height 16
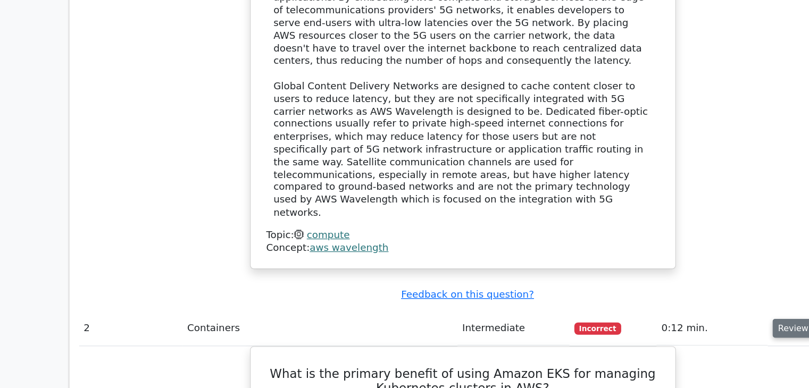
click at [684, 325] on button "Review" at bounding box center [693, 333] width 36 height 16
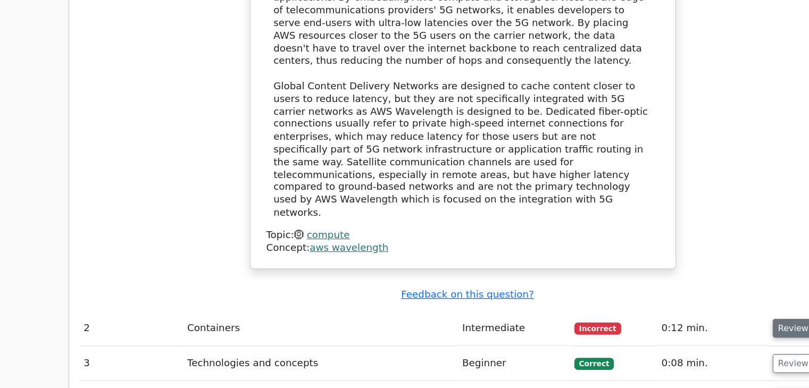
click at [684, 325] on button "Review" at bounding box center [693, 333] width 36 height 16
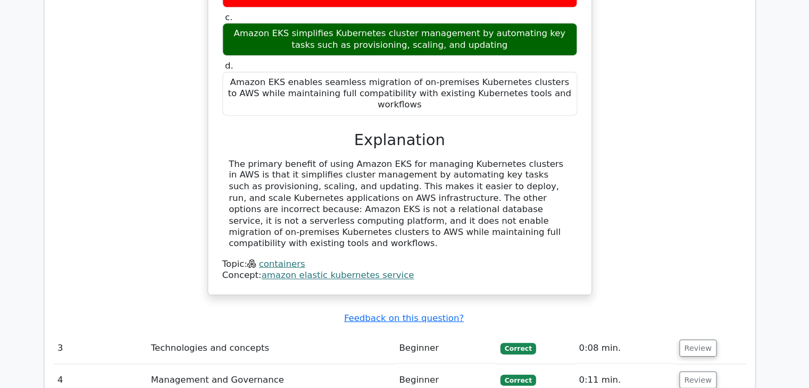
scroll to position [1916, 0]
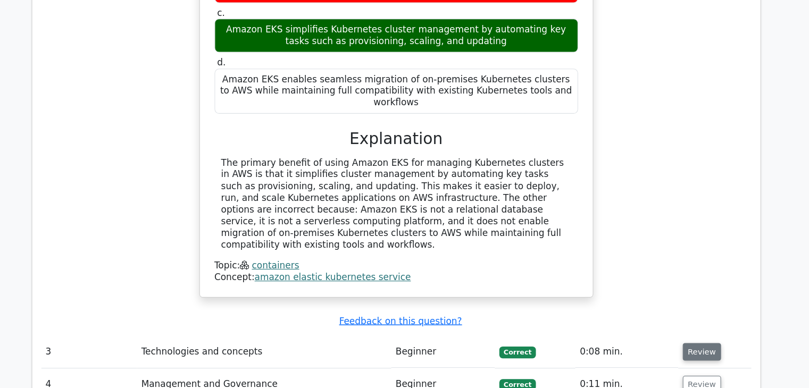
click at [689, 336] on button "Review" at bounding box center [693, 344] width 36 height 16
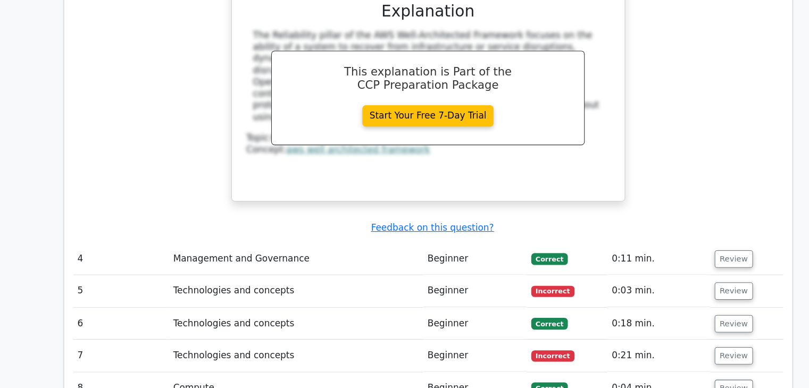
scroll to position [2470, 0]
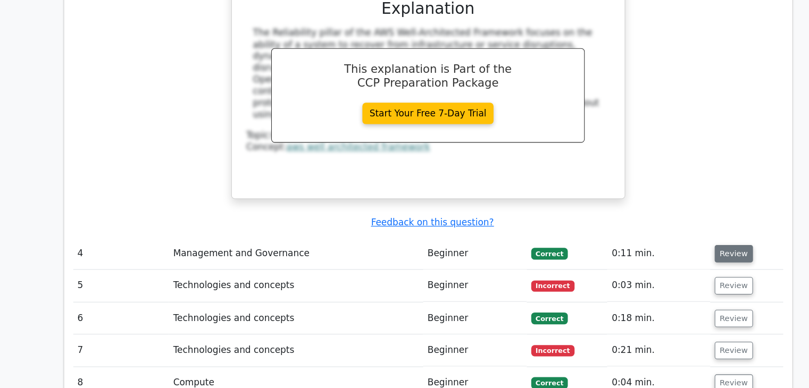
click at [681, 253] on button "Review" at bounding box center [693, 261] width 36 height 16
click at [692, 253] on button "Review" at bounding box center [693, 261] width 36 height 16
click at [691, 253] on button "Review" at bounding box center [693, 261] width 36 height 16
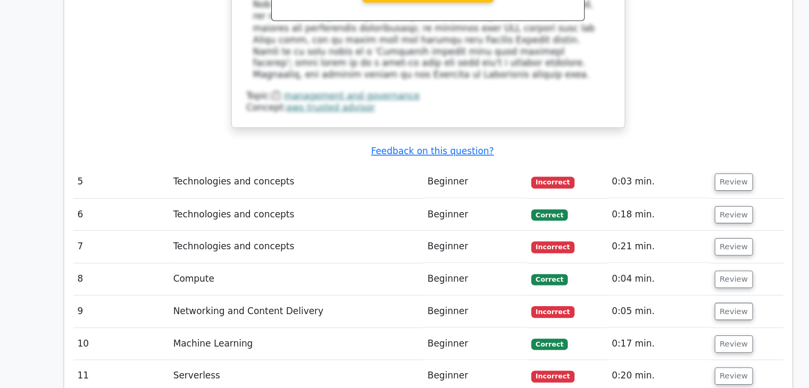
scroll to position [3066, 0]
click at [688, 164] on button "Review" at bounding box center [693, 172] width 36 height 16
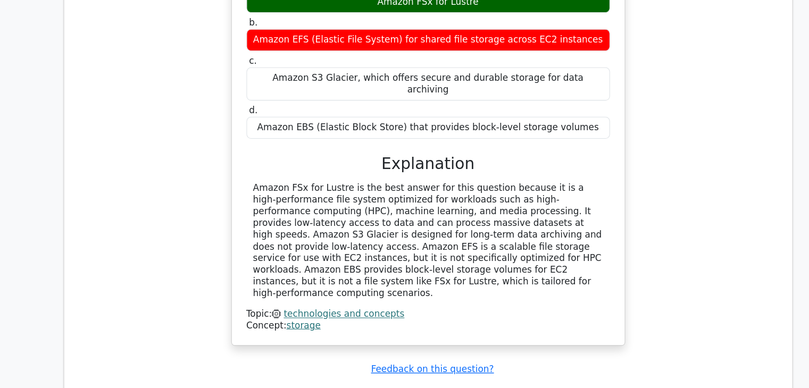
scroll to position [3330, 0]
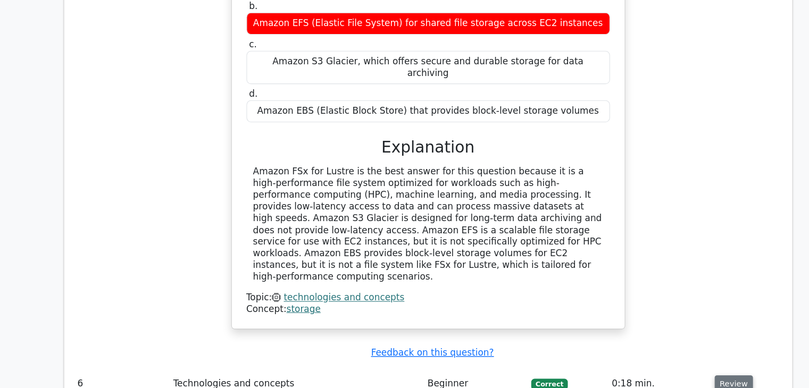
click at [694, 375] on button "Review" at bounding box center [693, 383] width 36 height 16
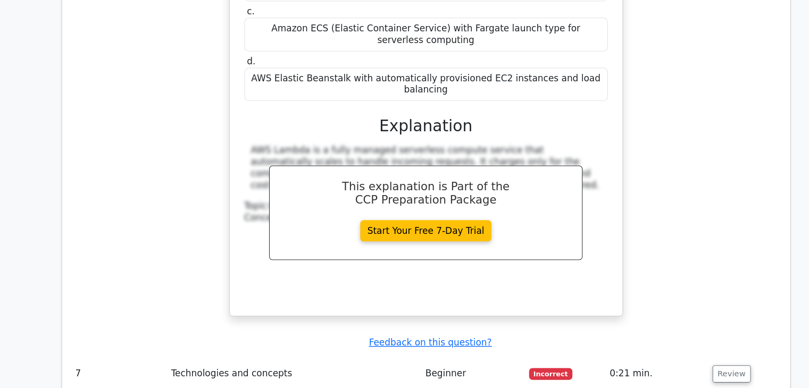
scroll to position [3876, 0]
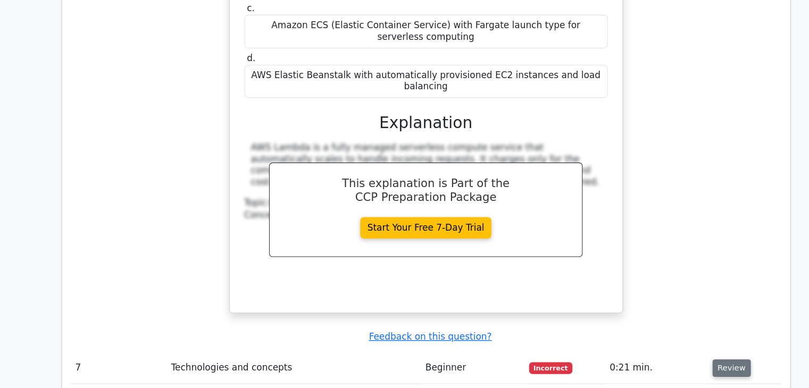
click at [691, 361] on button "Review" at bounding box center [693, 369] width 36 height 16
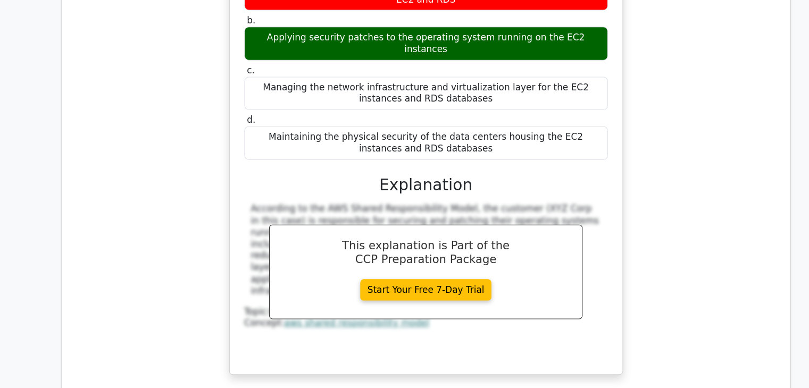
scroll to position [4360, 0]
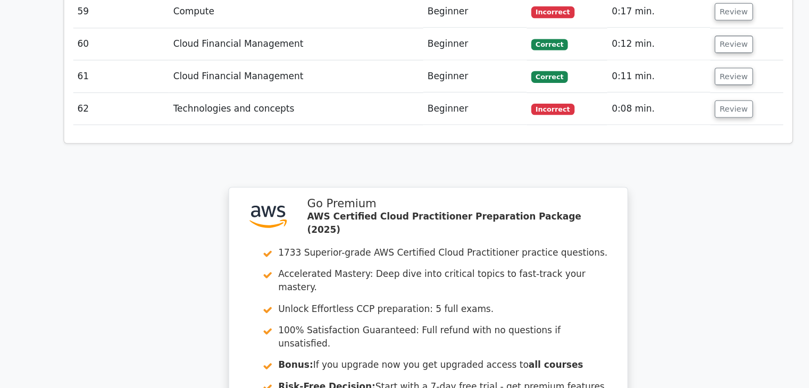
scroll to position [6812, 0]
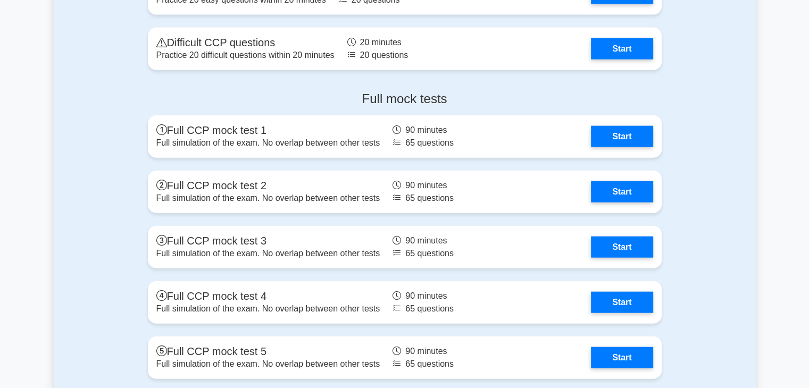
scroll to position [2490, 0]
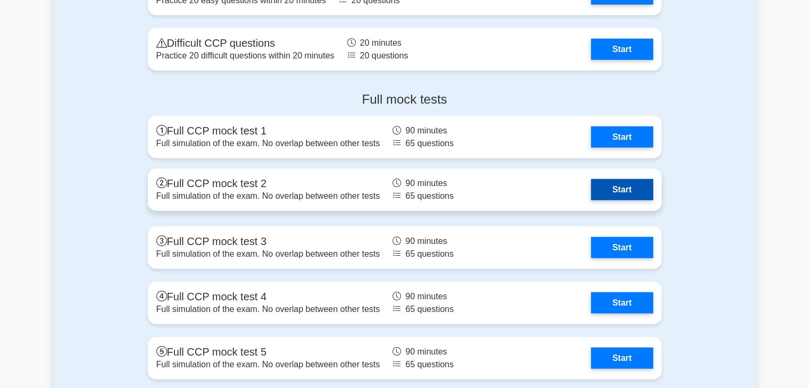
click at [609, 186] on link "Start" at bounding box center [622, 189] width 62 height 21
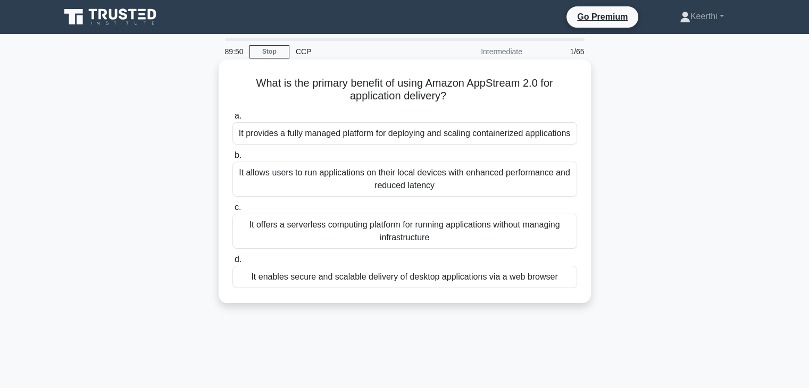
click at [515, 181] on div "It allows users to run applications on their local devices with enhanced perfor…" at bounding box center [404, 179] width 345 height 35
click at [232, 159] on input "b. It allows users to run applications on their local devices with enhanced per…" at bounding box center [232, 155] width 0 height 7
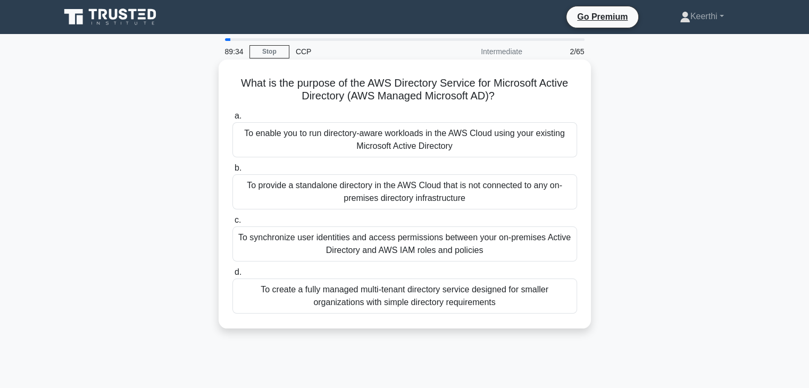
click at [428, 149] on div "To enable you to run directory-aware workloads in the AWS Cloud using your exis…" at bounding box center [404, 139] width 345 height 35
click at [232, 120] on input "a. To enable you to run directory-aware workloads in the AWS Cloud using your e…" at bounding box center [232, 116] width 0 height 7
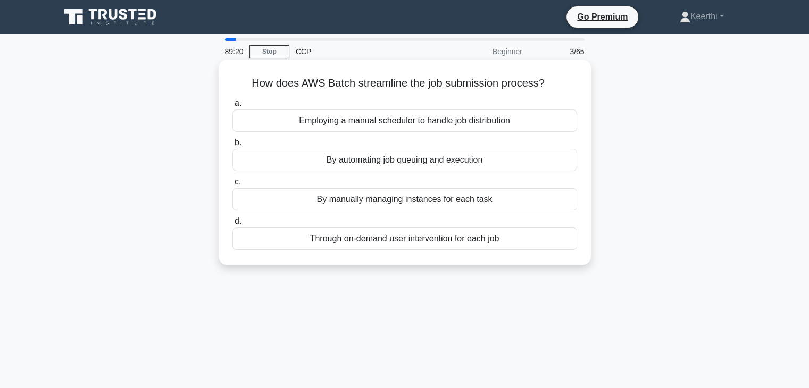
click at [468, 168] on div "By automating job queuing and execution" at bounding box center [404, 160] width 345 height 22
click at [232, 146] on input "b. By automating job queuing and execution" at bounding box center [232, 142] width 0 height 7
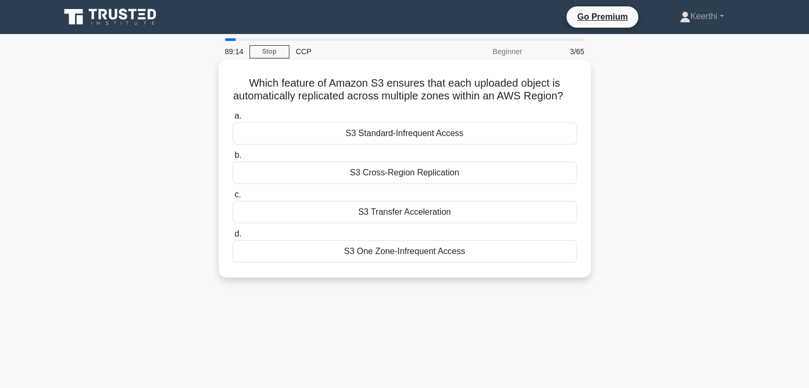
click at [442, 184] on div "S3 Cross-Region Replication" at bounding box center [404, 173] width 345 height 22
click at [232, 159] on input "b. S3 Cross-Region Replication" at bounding box center [232, 155] width 0 height 7
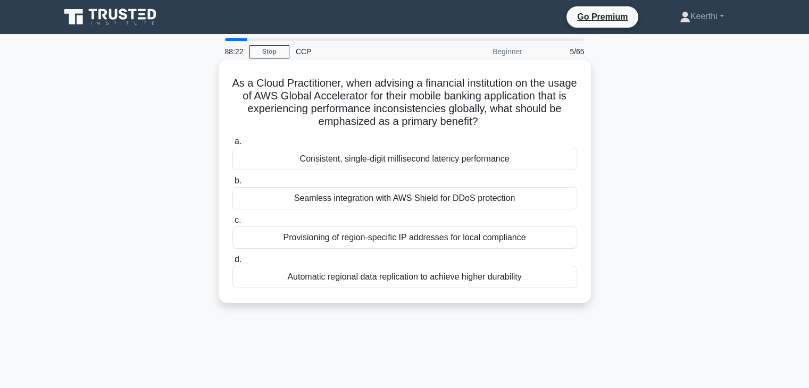
click at [444, 160] on div "Consistent, single-digit millisecond latency performance" at bounding box center [404, 159] width 345 height 22
click at [232, 145] on input "a. Consistent, single-digit millisecond latency performance" at bounding box center [232, 141] width 0 height 7
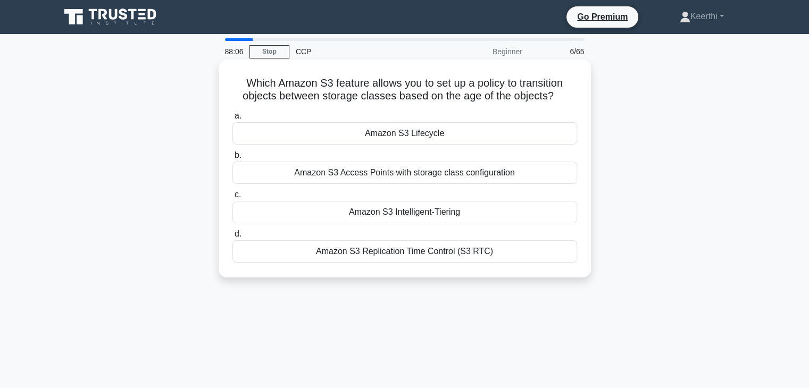
click at [438, 179] on div "Amazon S3 Access Points with storage class configuration" at bounding box center [404, 173] width 345 height 22
click at [232, 159] on input "b. Amazon S3 Access Points with storage class configuration" at bounding box center [232, 155] width 0 height 7
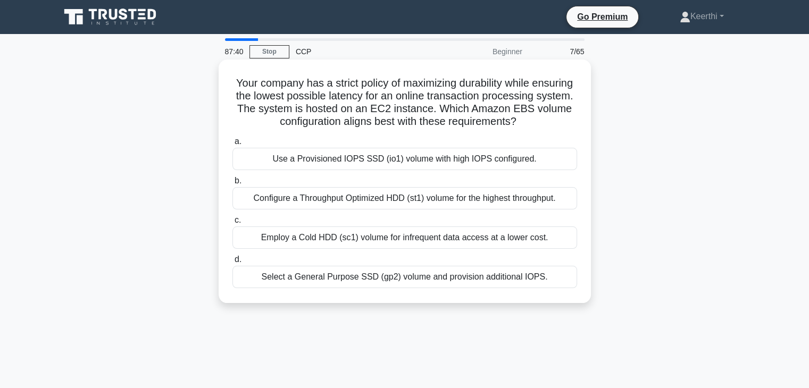
click at [430, 210] on div "Configure a Throughput Optimized HDD (st1) volume for the highest throughput." at bounding box center [404, 198] width 345 height 22
click at [232, 185] on input "b. Configure a Throughput Optimized HDD (st1) volume for the highest throughput." at bounding box center [232, 181] width 0 height 7
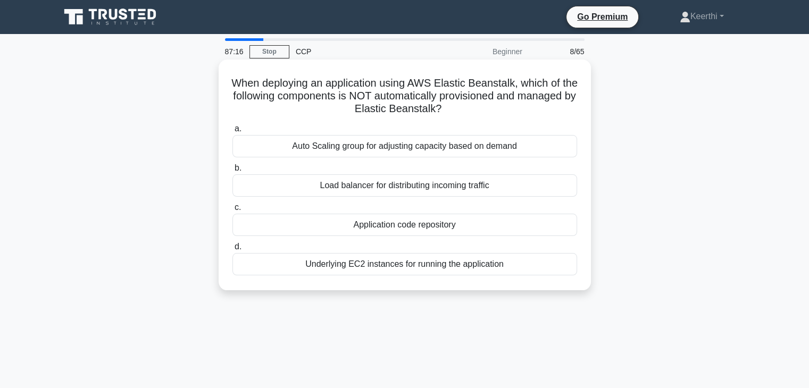
click at [433, 230] on div "Application code repository" at bounding box center [404, 225] width 345 height 22
click at [232, 211] on input "c. Application code repository" at bounding box center [232, 207] width 0 height 7
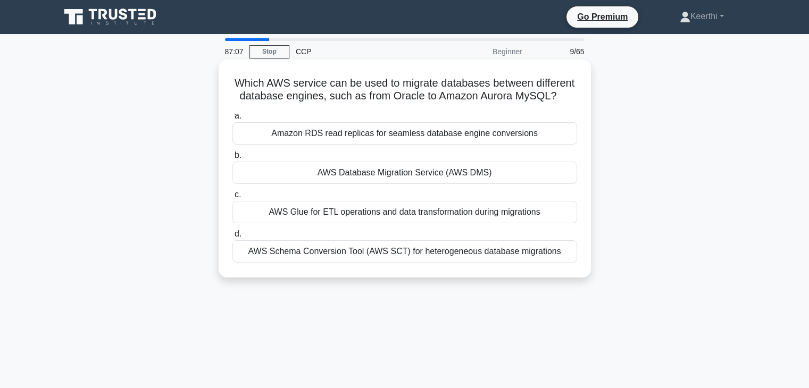
click at [418, 175] on div "AWS Database Migration Service (AWS DMS)" at bounding box center [404, 173] width 345 height 22
click at [232, 159] on input "b. AWS Database Migration Service (AWS DMS)" at bounding box center [232, 155] width 0 height 7
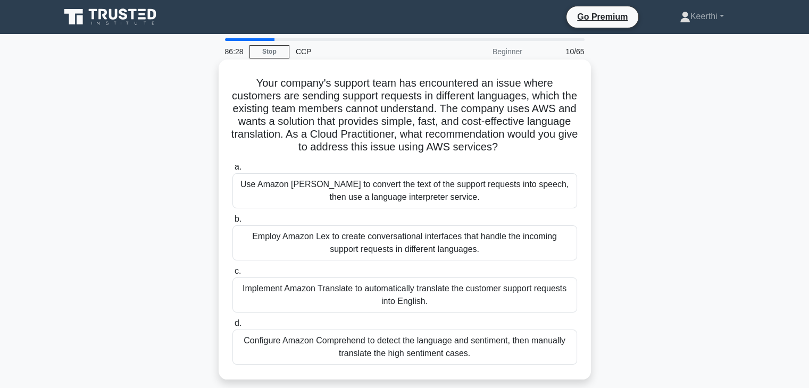
click at [448, 345] on div "Configure Amazon Comprehend to detect the language and sentiment, then manually…" at bounding box center [404, 347] width 345 height 35
click at [232, 327] on input "d. Configure Amazon Comprehend to detect the language and sentiment, then manua…" at bounding box center [232, 323] width 0 height 7
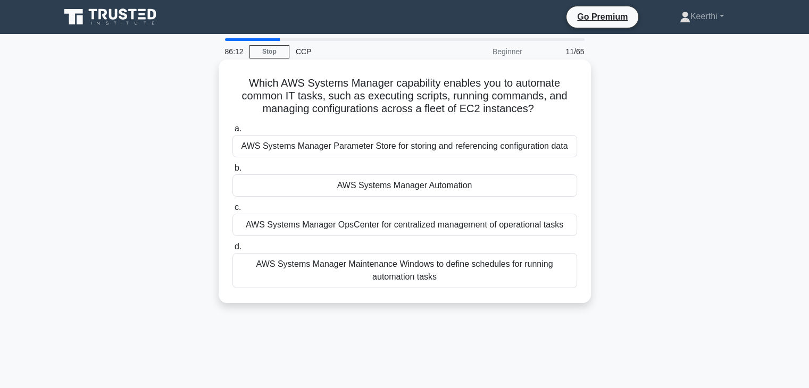
click at [471, 197] on div "a. AWS Systems Manager Parameter Store for storing and referencing configuratio…" at bounding box center [404, 205] width 357 height 170
click at [467, 180] on div "AWS Systems Manager Automation" at bounding box center [404, 185] width 345 height 22
click at [232, 172] on input "b. AWS Systems Manager Automation" at bounding box center [232, 168] width 0 height 7
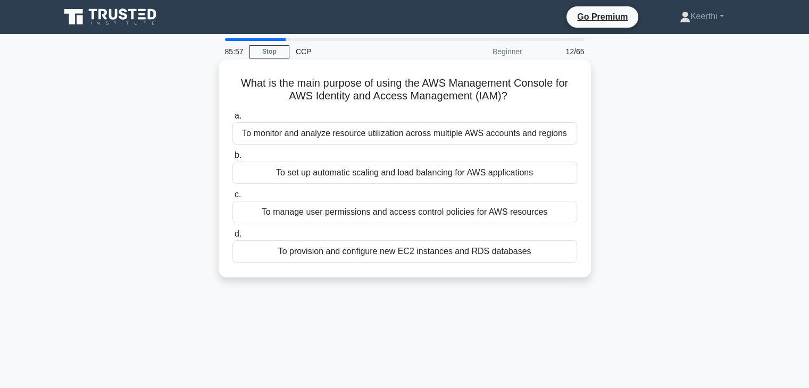
click at [476, 215] on div "To manage user permissions and access control policies for AWS resources" at bounding box center [404, 212] width 345 height 22
click at [232, 198] on input "c. To manage user permissions and access control policies for AWS resources" at bounding box center [232, 194] width 0 height 7
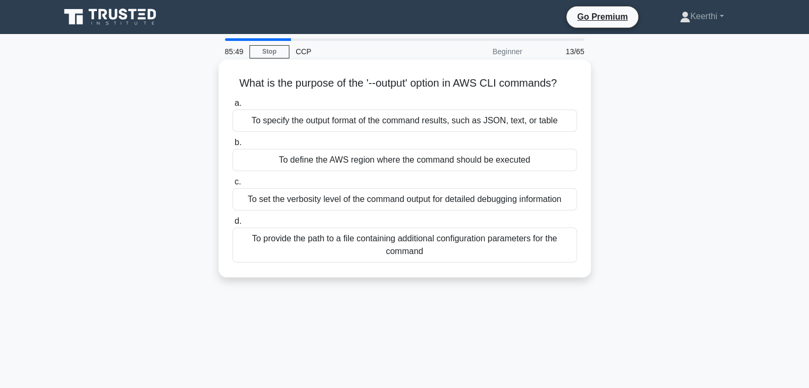
click at [497, 127] on div "To specify the output format of the command results, such as JSON, text, or tab…" at bounding box center [404, 121] width 345 height 22
click at [232, 107] on input "a. To specify the output format of the command results, such as JSON, text, or …" at bounding box center [232, 103] width 0 height 7
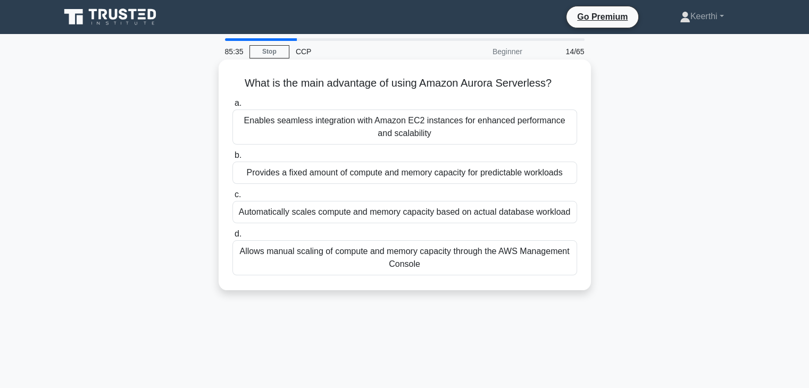
click at [452, 210] on div "Automatically scales compute and memory capacity based on actual database workl…" at bounding box center [404, 212] width 345 height 22
click at [232, 198] on input "c. Automatically scales compute and memory capacity based on actual database wo…" at bounding box center [232, 194] width 0 height 7
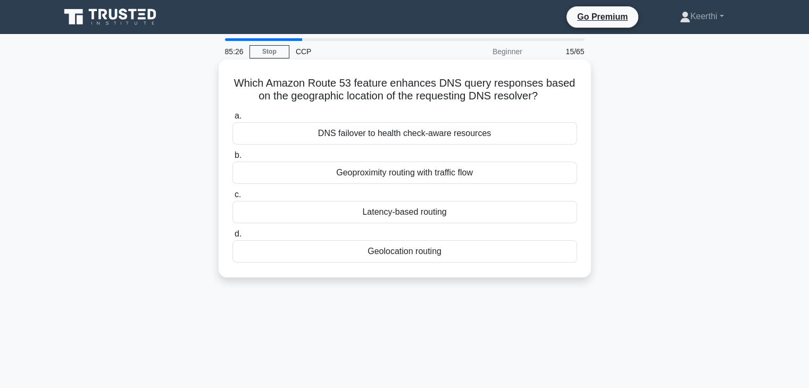
click at [430, 137] on div "DNS failover to health check-aware resources" at bounding box center [404, 133] width 345 height 22
click at [232, 120] on input "a. DNS failover to health check-aware resources" at bounding box center [232, 116] width 0 height 7
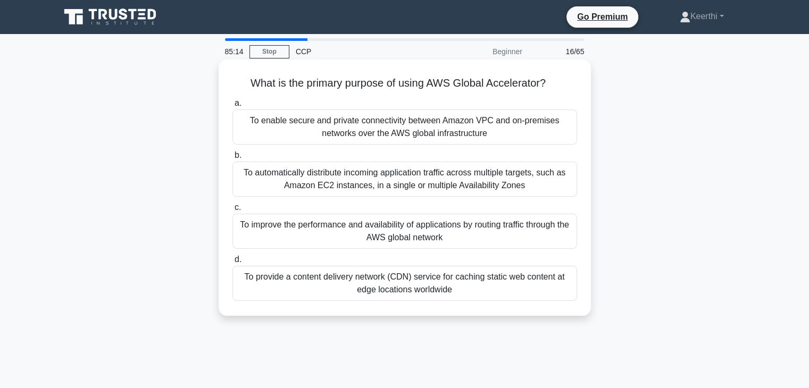
click at [432, 188] on div "To automatically distribute incoming application traffic across multiple target…" at bounding box center [404, 179] width 345 height 35
click at [232, 159] on input "b. To automatically distribute incoming application traffic across multiple tar…" at bounding box center [232, 155] width 0 height 7
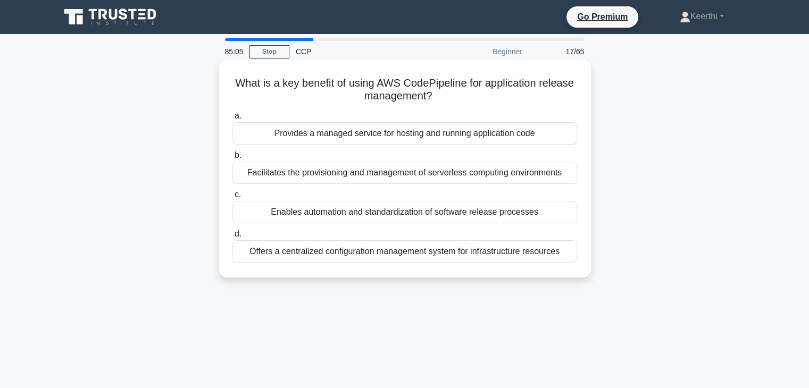
click at [449, 137] on div "Provides a managed service for hosting and running application code" at bounding box center [404, 133] width 345 height 22
click at [232, 120] on input "a. Provides a managed service for hosting and running application code" at bounding box center [232, 116] width 0 height 7
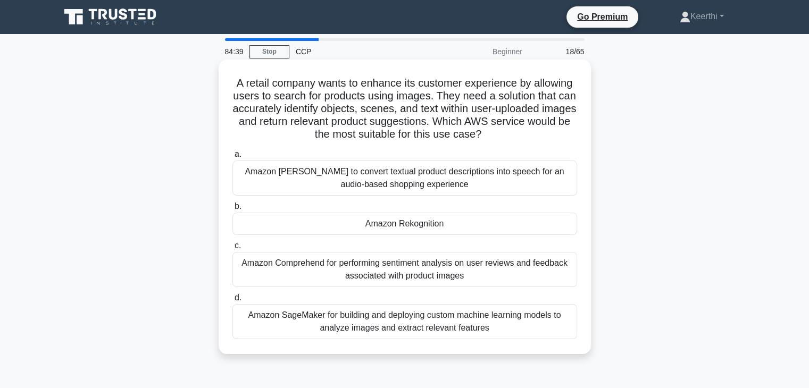
click at [447, 270] on div "Amazon Comprehend for performing sentiment analysis on user reviews and feedbac…" at bounding box center [404, 269] width 345 height 35
click at [232, 249] on input "c. Amazon Comprehend for performing sentiment analysis on user reviews and feed…" at bounding box center [232, 245] width 0 height 7
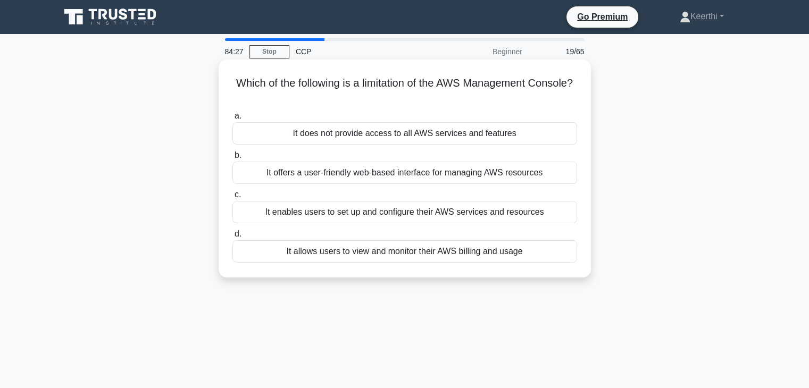
click at [334, 215] on div "It enables users to set up and configure their AWS services and resources" at bounding box center [404, 212] width 345 height 22
click at [232, 198] on input "c. It enables users to set up and configure their AWS services and resources" at bounding box center [232, 194] width 0 height 7
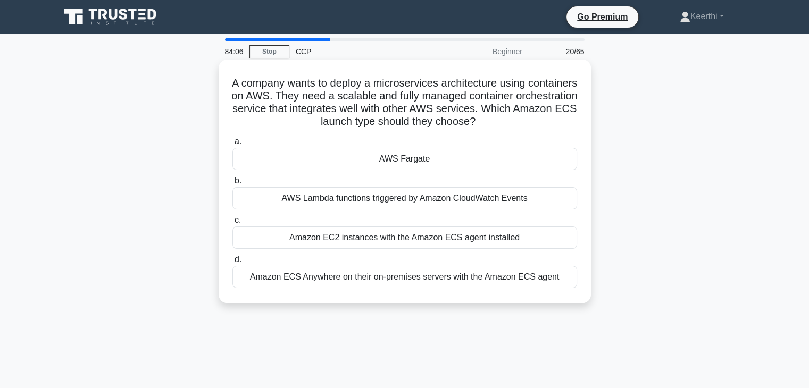
click at [438, 244] on div "Amazon EC2 instances with the Amazon ECS agent installed" at bounding box center [404, 238] width 345 height 22
click at [232, 224] on input "c. Amazon EC2 instances with the Amazon ECS agent installed" at bounding box center [232, 220] width 0 height 7
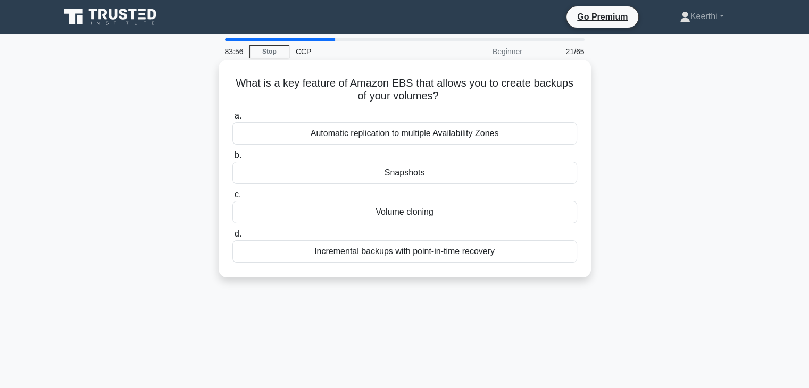
click at [474, 135] on div "Automatic replication to multiple Availability Zones" at bounding box center [404, 133] width 345 height 22
click at [232, 120] on input "a. Automatic replication to multiple Availability Zones" at bounding box center [232, 116] width 0 height 7
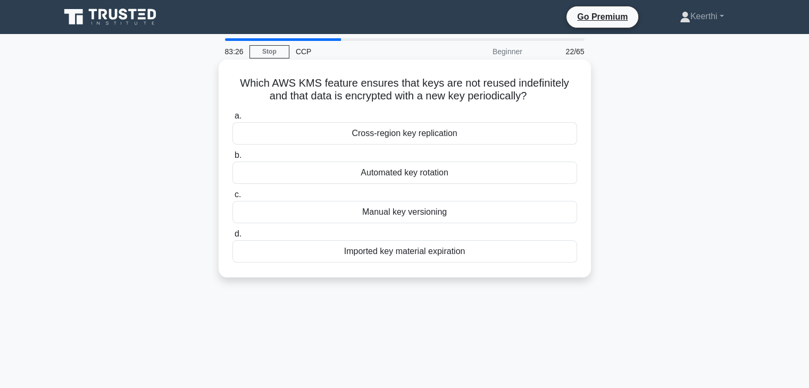
click at [436, 131] on div "Cross-region key replication" at bounding box center [404, 133] width 345 height 22
click at [232, 120] on input "a. Cross-region key replication" at bounding box center [232, 116] width 0 height 7
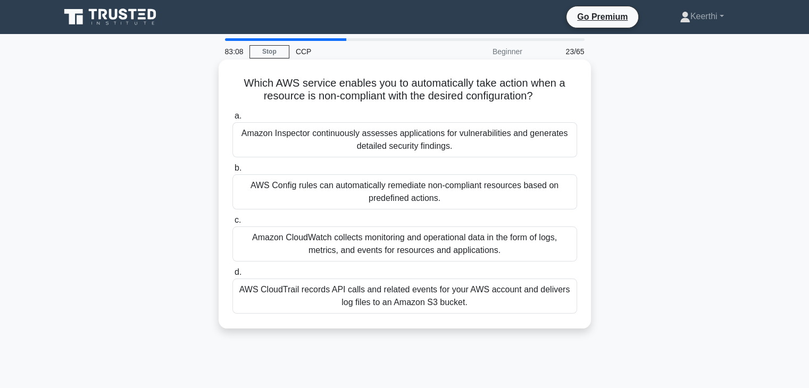
click at [369, 188] on div "AWS Config rules can automatically remediate non-compliant resources based on p…" at bounding box center [404, 191] width 345 height 35
click at [232, 172] on input "b. AWS Config rules can automatically remediate non-compliant resources based o…" at bounding box center [232, 168] width 0 height 7
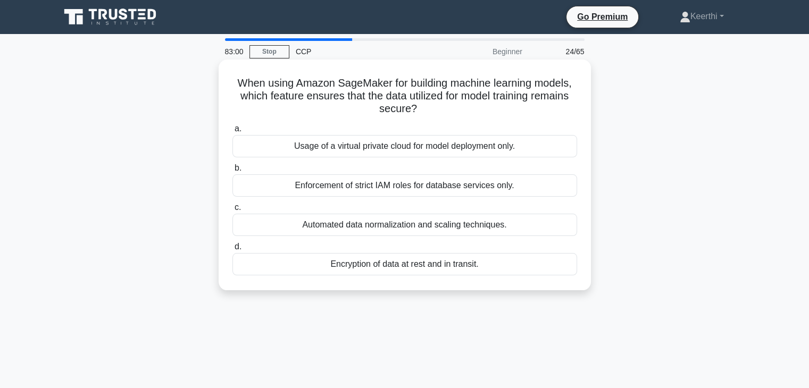
click at [379, 218] on div "Automated data normalization and scaling techniques." at bounding box center [404, 225] width 345 height 22
click at [232, 211] on input "c. Automated data normalization and scaling techniques." at bounding box center [232, 207] width 0 height 7
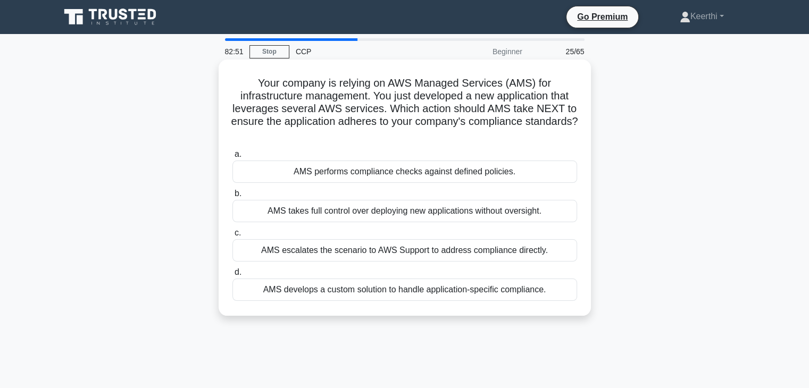
click at [389, 175] on div "AMS performs compliance checks against defined policies." at bounding box center [404, 172] width 345 height 22
click at [232, 158] on input "a. AMS performs compliance checks against defined policies." at bounding box center [232, 154] width 0 height 7
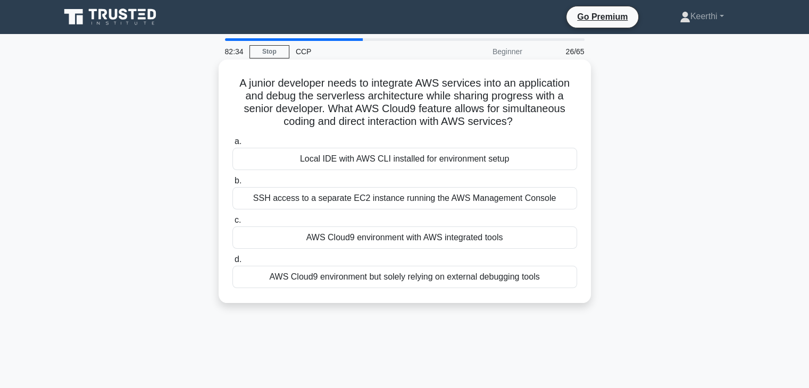
click at [404, 165] on div "Local IDE with AWS CLI installed for environment setup" at bounding box center [404, 159] width 345 height 22
click at [232, 145] on input "a. Local IDE with AWS CLI installed for environment setup" at bounding box center [232, 141] width 0 height 7
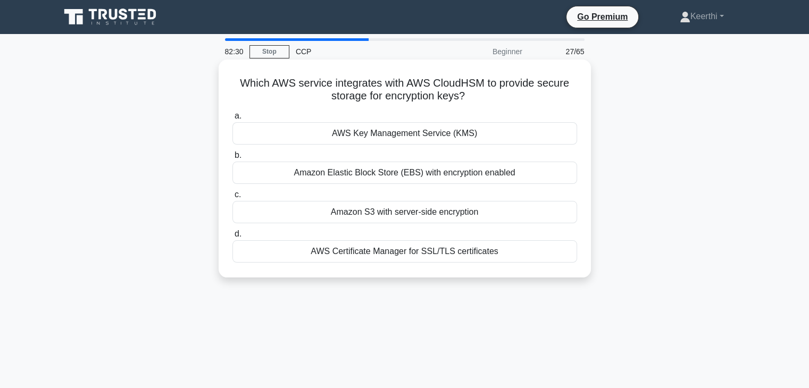
click at [417, 137] on div "AWS Key Management Service (KMS)" at bounding box center [404, 133] width 345 height 22
click at [232, 120] on input "a. AWS Key Management Service (KMS)" at bounding box center [232, 116] width 0 height 7
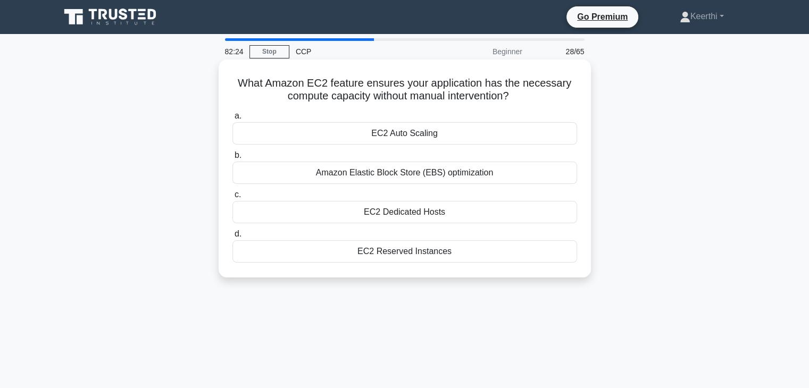
click at [402, 142] on div "EC2 Auto Scaling" at bounding box center [404, 133] width 345 height 22
click at [232, 120] on input "a. EC2 Auto Scaling" at bounding box center [232, 116] width 0 height 7
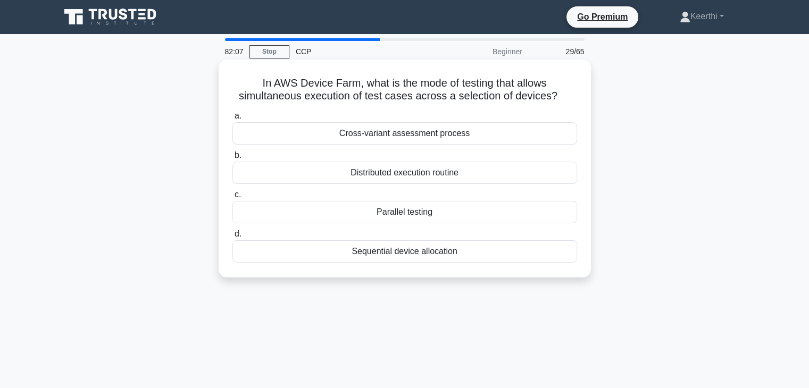
click at [411, 257] on div "Sequential device allocation" at bounding box center [404, 251] width 345 height 22
click at [232, 238] on input "d. Sequential device allocation" at bounding box center [232, 234] width 0 height 7
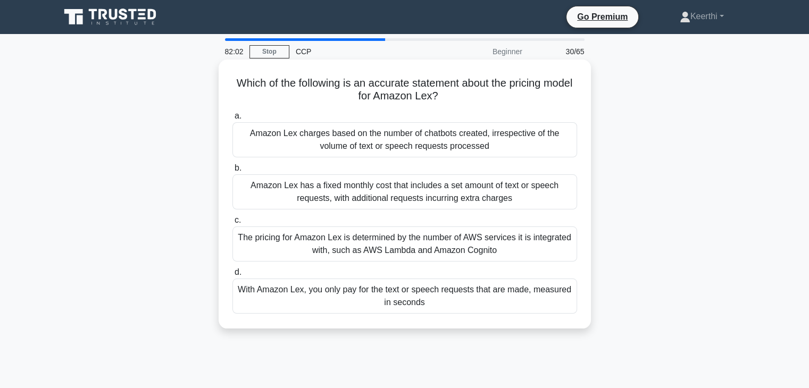
click at [491, 181] on div "Amazon Lex has a fixed monthly cost that includes a set amount of text or speec…" at bounding box center [404, 191] width 345 height 35
click at [232, 172] on input "b. Amazon Lex has a fixed monthly cost that includes a set amount of text or sp…" at bounding box center [232, 168] width 0 height 7
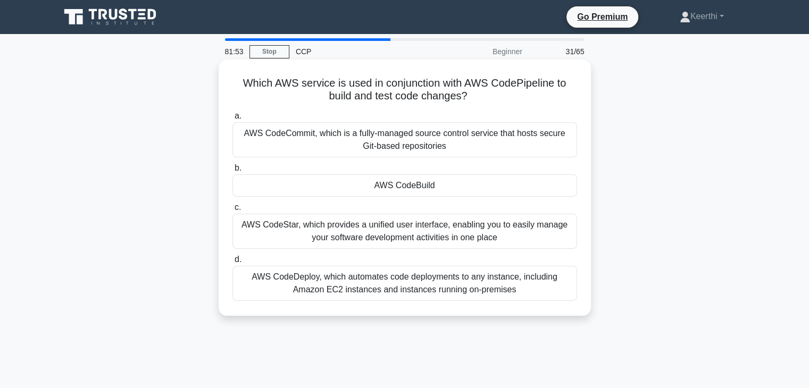
click at [436, 145] on div "AWS CodeCommit, which is a fully-managed source control service that hosts secu…" at bounding box center [404, 139] width 345 height 35
click at [232, 120] on input "a. AWS CodeCommit, which is a fully-managed source control service that hosts s…" at bounding box center [232, 116] width 0 height 7
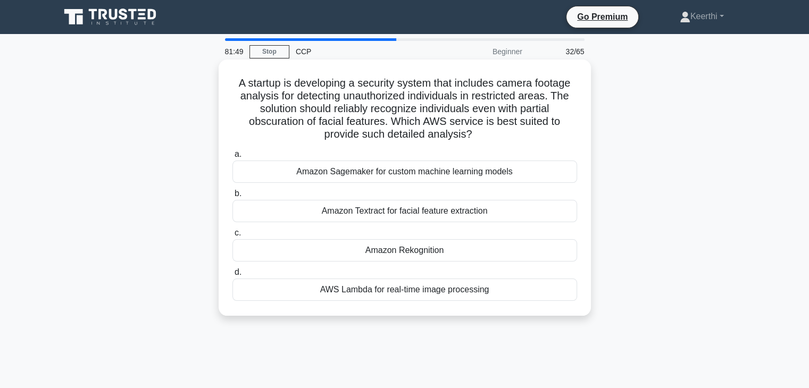
click at [424, 257] on div "Amazon Rekognition" at bounding box center [404, 250] width 345 height 22
click at [232, 237] on input "c. Amazon Rekognition" at bounding box center [232, 233] width 0 height 7
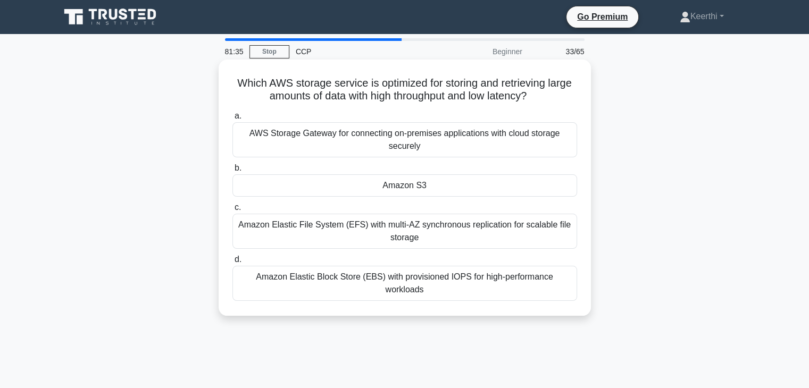
click at [445, 188] on div "Amazon S3" at bounding box center [404, 185] width 345 height 22
click at [232, 172] on input "b. Amazon S3" at bounding box center [232, 168] width 0 height 7
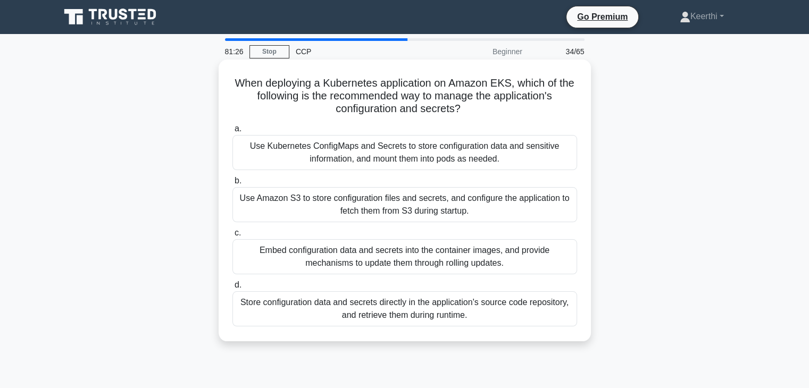
click at [362, 141] on div "Use Kubernetes ConfigMaps and Secrets to store configuration data and sensitive…" at bounding box center [404, 152] width 345 height 35
click at [232, 132] on input "a. Use Kubernetes ConfigMaps and Secrets to store configuration data and sensit…" at bounding box center [232, 128] width 0 height 7
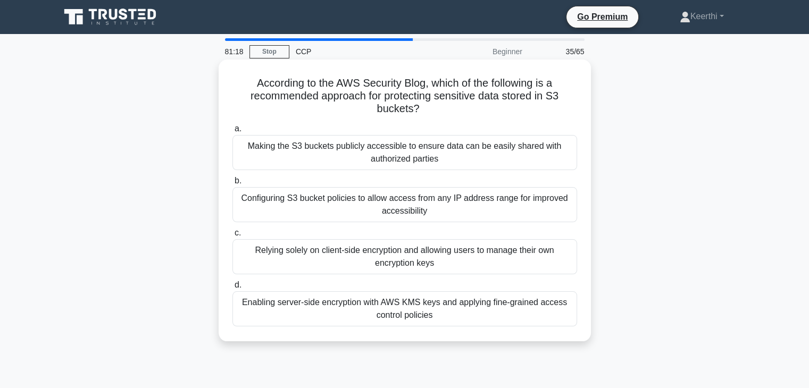
click at [458, 150] on div "Making the S3 buckets publicly accessible to ensure data can be easily shared w…" at bounding box center [404, 152] width 345 height 35
click at [232, 132] on input "a. Making the S3 buckets publicly accessible to ensure data can be easily share…" at bounding box center [232, 128] width 0 height 7
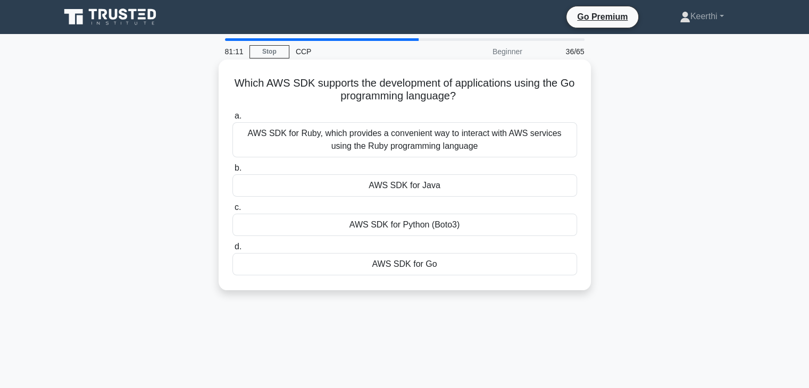
click at [457, 148] on div "AWS SDK for Ruby, which provides a convenient way to interact with AWS services…" at bounding box center [404, 139] width 345 height 35
click at [232, 120] on input "a. AWS SDK for Ruby, which provides a convenient way to interact with AWS servi…" at bounding box center [232, 116] width 0 height 7
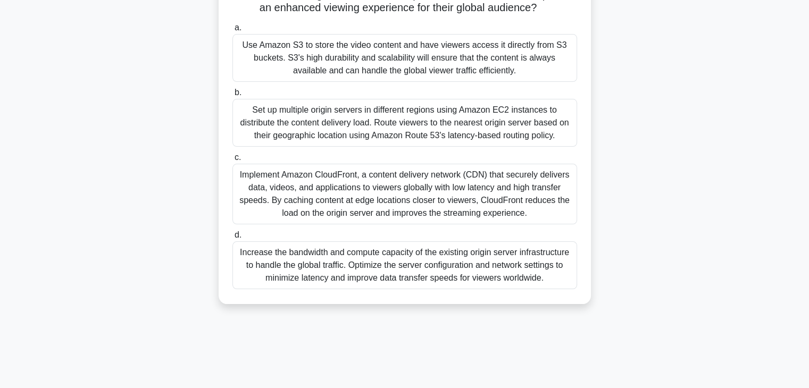
scroll to position [166, 0]
click at [432, 206] on div "Implement Amazon CloudFront, a content delivery network (CDN) that securely del…" at bounding box center [404, 193] width 345 height 61
click at [232, 160] on input "c. Implement Amazon CloudFront, a content delivery network (CDN) that securely …" at bounding box center [232, 156] width 0 height 7
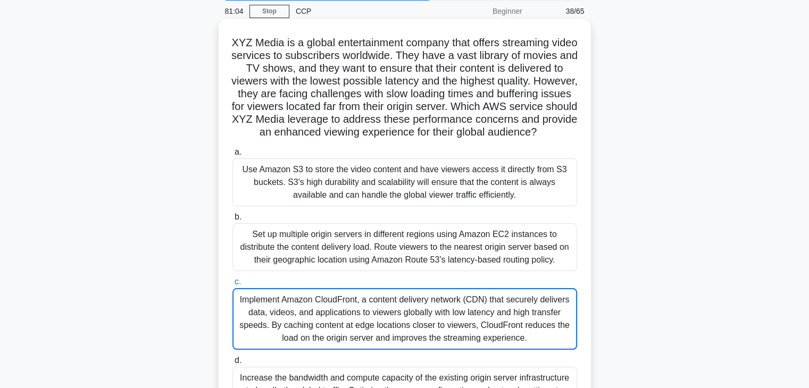
scroll to position [0, 0]
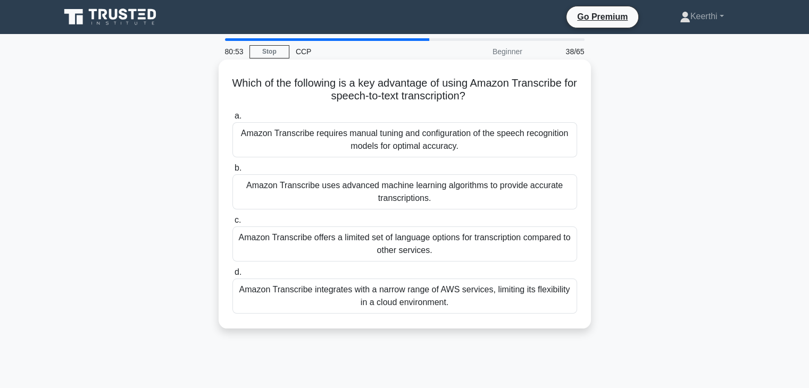
click at [356, 202] on div "Amazon Transcribe uses advanced machine learning algorithms to provide accurate…" at bounding box center [404, 191] width 345 height 35
click at [232, 172] on input "b. Amazon Transcribe uses advanced machine learning algorithms to provide accur…" at bounding box center [232, 168] width 0 height 7
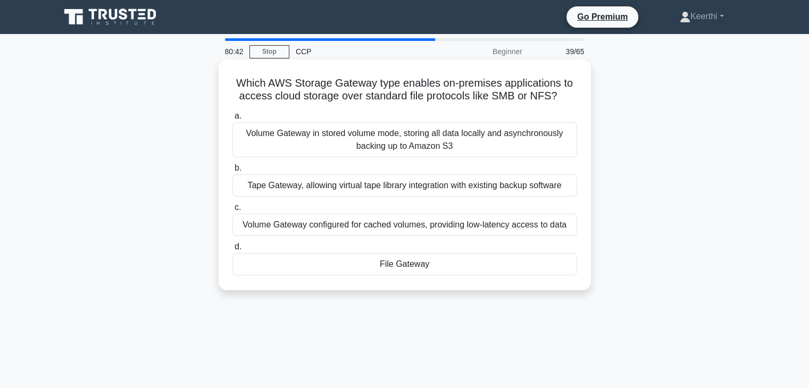
click at [449, 266] on div "File Gateway" at bounding box center [404, 264] width 345 height 22
click at [232, 250] on input "d. File Gateway" at bounding box center [232, 247] width 0 height 7
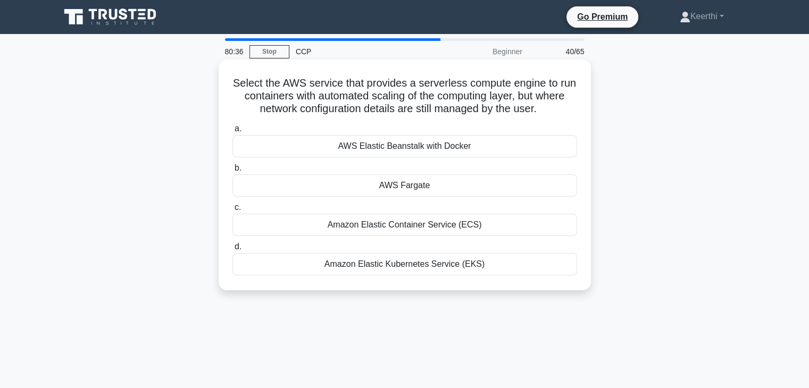
click at [456, 183] on div "AWS Fargate" at bounding box center [404, 185] width 345 height 22
click at [232, 172] on input "b. AWS Fargate" at bounding box center [232, 168] width 0 height 7
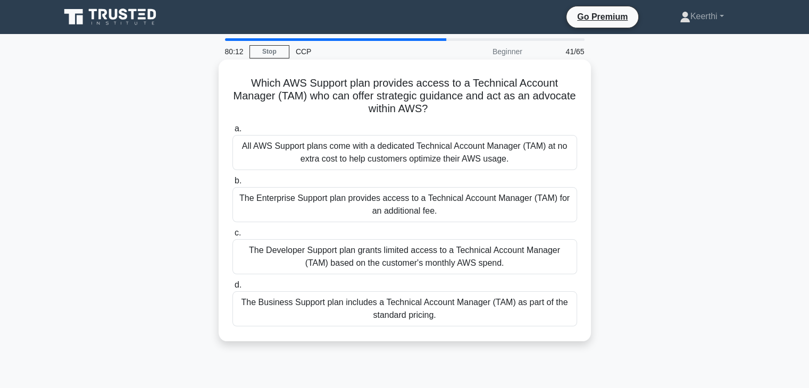
click at [456, 161] on div "All AWS Support plans come with a dedicated Technical Account Manager (TAM) at …" at bounding box center [404, 152] width 345 height 35
click at [232, 132] on input "a. All AWS Support plans come with a dedicated Technical Account Manager (TAM) …" at bounding box center [232, 128] width 0 height 7
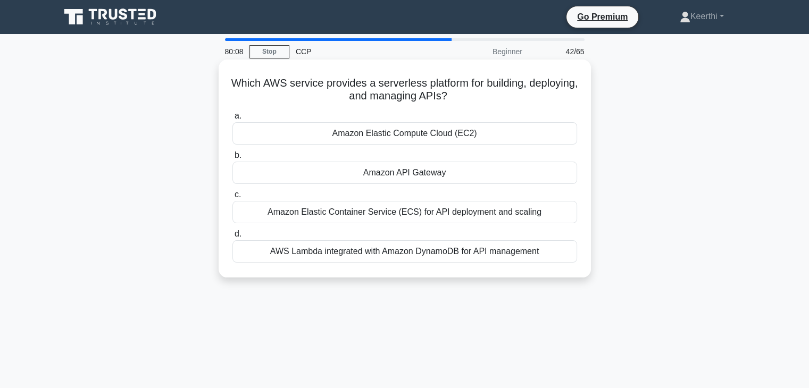
click at [459, 176] on div "Amazon API Gateway" at bounding box center [404, 173] width 345 height 22
click at [232, 159] on input "b. Amazon API Gateway" at bounding box center [232, 155] width 0 height 7
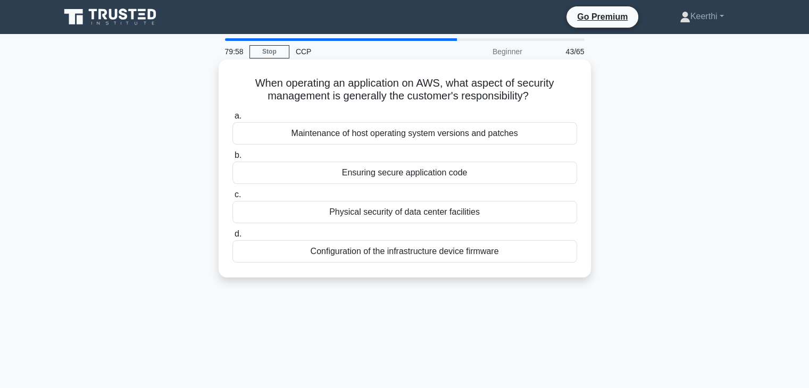
click at [426, 139] on div "Maintenance of host operating system versions and patches" at bounding box center [404, 133] width 345 height 22
click at [232, 120] on input "a. Maintenance of host operating system versions and patches" at bounding box center [232, 116] width 0 height 7
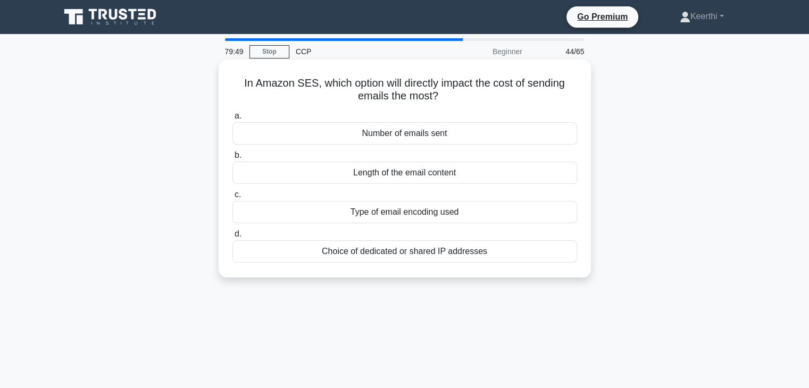
click at [468, 205] on div "Type of email encoding used" at bounding box center [404, 212] width 345 height 22
click at [232, 198] on input "c. Type of email encoding used" at bounding box center [232, 194] width 0 height 7
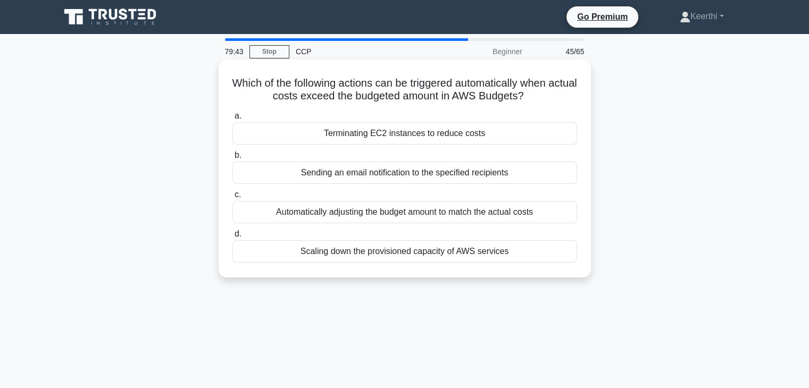
click at [432, 217] on div "Automatically adjusting the budget amount to match the actual costs" at bounding box center [404, 212] width 345 height 22
click at [232, 198] on input "c. Automatically adjusting the budget amount to match the actual costs" at bounding box center [232, 194] width 0 height 7
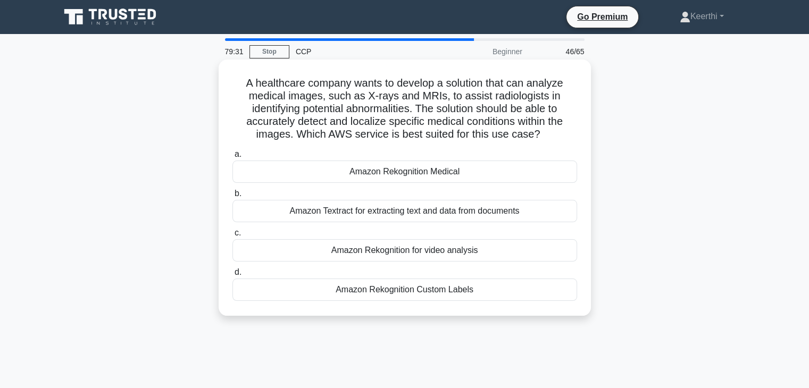
click at [447, 219] on div "Amazon Textract for extracting text and data from documents" at bounding box center [404, 211] width 345 height 22
click at [232, 197] on input "b. Amazon Textract for extracting text and data from documents" at bounding box center [232, 193] width 0 height 7
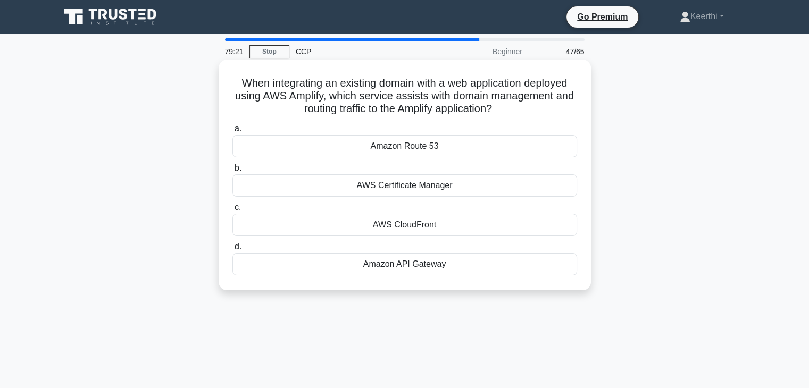
click at [433, 149] on div "Amazon Route 53" at bounding box center [404, 146] width 345 height 22
click at [232, 132] on input "a. Amazon Route 53" at bounding box center [232, 128] width 0 height 7
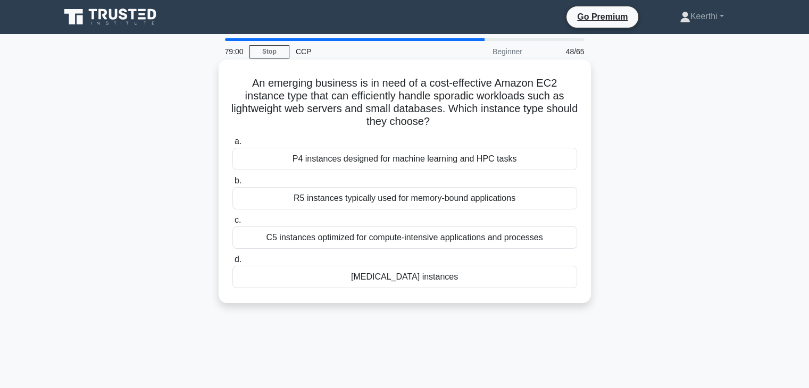
click at [447, 275] on div "[MEDICAL_DATA] instances" at bounding box center [404, 277] width 345 height 22
click at [232, 263] on input "d. [MEDICAL_DATA] instances" at bounding box center [232, 259] width 0 height 7
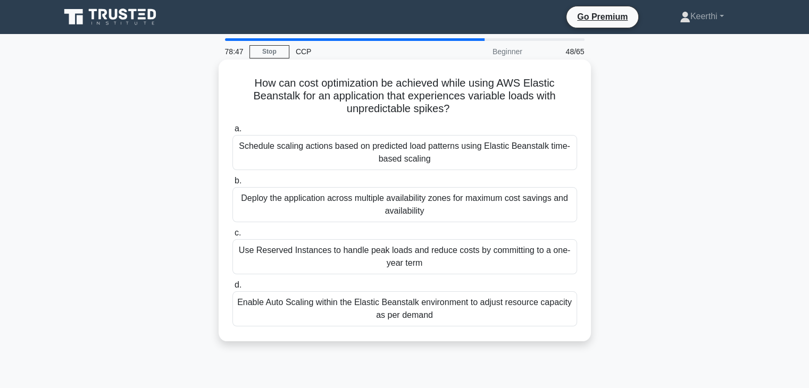
click at [374, 317] on div "Enable Auto Scaling within the Elastic Beanstalk environment to adjust resource…" at bounding box center [404, 308] width 345 height 35
click at [232, 289] on input "d. Enable Auto Scaling within the Elastic Beanstalk environment to adjust resou…" at bounding box center [232, 285] width 0 height 7
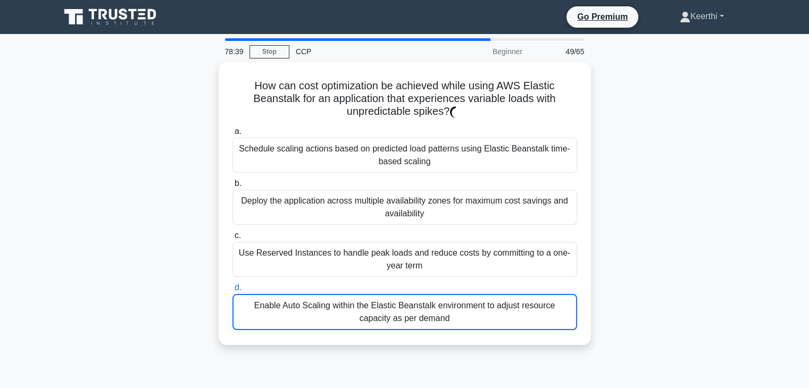
click at [718, 19] on link "Keerthi" at bounding box center [701, 16] width 95 height 21
drag, startPoint x: 710, startPoint y: 157, endPoint x: 670, endPoint y: 152, distance: 40.8
click at [670, 152] on div "How can cost optimization be achieved while using AWS Elastic Beanstalk for an …" at bounding box center [405, 210] width 702 height 296
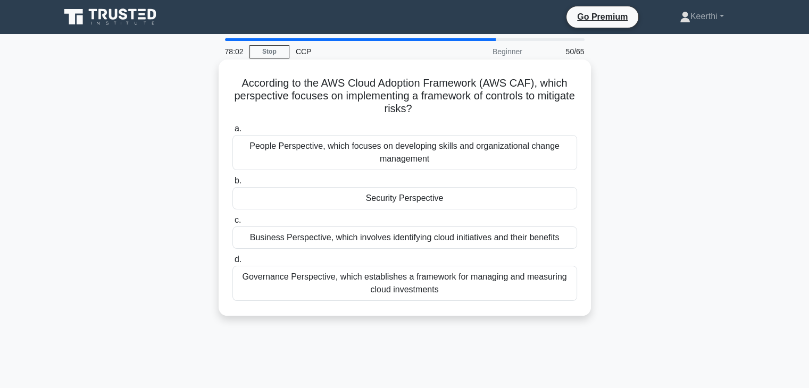
click at [438, 276] on div "Governance Perspective, which establishes a framework for managing and measurin…" at bounding box center [404, 283] width 345 height 35
click at [232, 263] on input "d. Governance Perspective, which establishes a framework for managing and measu…" at bounding box center [232, 259] width 0 height 7
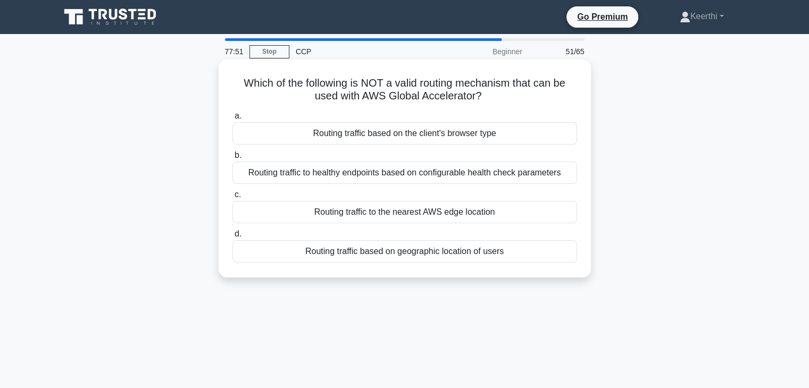
click at [485, 186] on div "a. Routing traffic based on the client's browser type b. Routing traffic to hea…" at bounding box center [404, 185] width 357 height 157
click at [500, 171] on div "Routing traffic to healthy endpoints based on configurable health check paramet…" at bounding box center [404, 173] width 345 height 22
click at [232, 159] on input "b. Routing traffic to healthy endpoints based on configurable health check para…" at bounding box center [232, 155] width 0 height 7
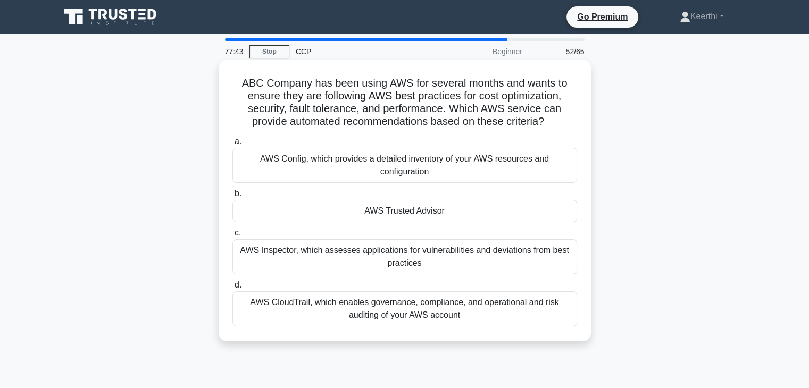
click at [430, 309] on div "AWS CloudTrail, which enables governance, compliance, and operational and risk …" at bounding box center [404, 308] width 345 height 35
click at [232, 289] on input "d. AWS CloudTrail, which enables governance, compliance, and operational and ri…" at bounding box center [232, 285] width 0 height 7
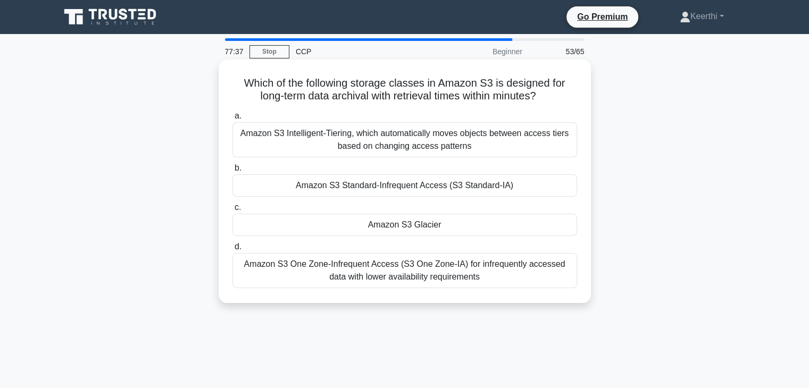
click at [457, 149] on div "Amazon S3 Intelligent-Tiering, which automatically moves objects between access…" at bounding box center [404, 139] width 345 height 35
click at [232, 120] on input "a. Amazon S3 Intelligent-Tiering, which automatically moves objects between acc…" at bounding box center [232, 116] width 0 height 7
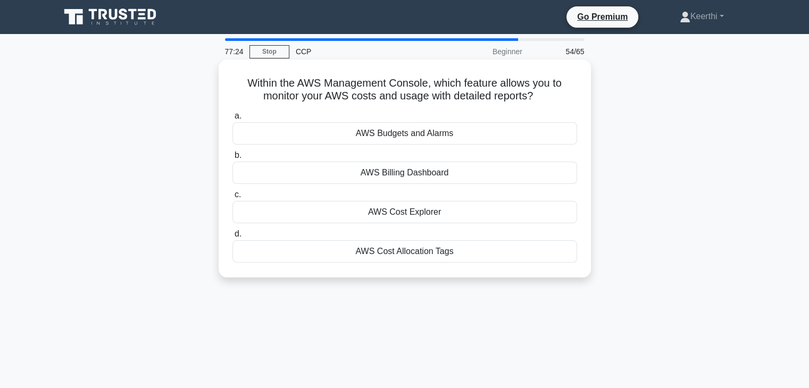
click at [434, 180] on div "AWS Billing Dashboard" at bounding box center [404, 173] width 345 height 22
click at [232, 159] on input "b. AWS Billing Dashboard" at bounding box center [232, 155] width 0 height 7
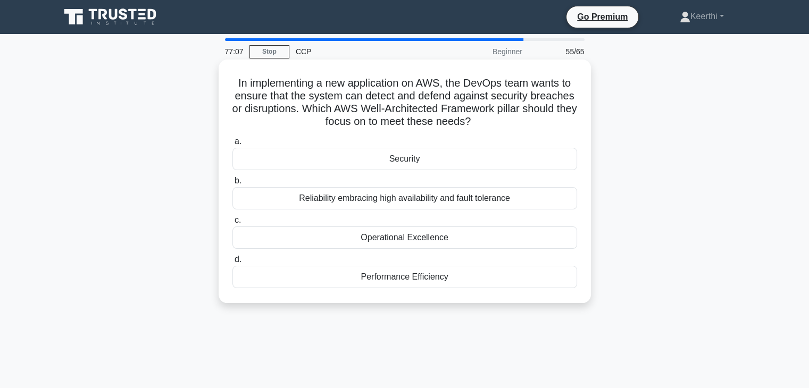
click at [393, 206] on div "Reliability embracing high availability and fault tolerance" at bounding box center [404, 198] width 345 height 22
click at [232, 185] on input "b. Reliability embracing high availability and fault tolerance" at bounding box center [232, 181] width 0 height 7
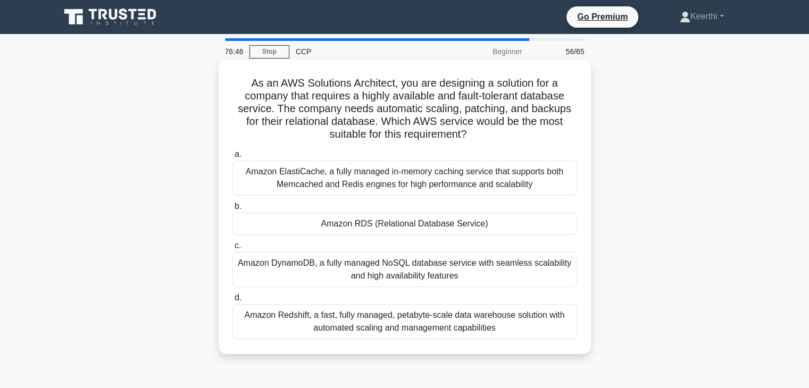
click at [438, 334] on div "Amazon Redshift, a fast, fully managed, petabyte-scale data warehouse solution …" at bounding box center [404, 321] width 345 height 35
click at [232, 302] on input "d. Amazon Redshift, a fast, fully managed, petabyte-scale data warehouse soluti…" at bounding box center [232, 298] width 0 height 7
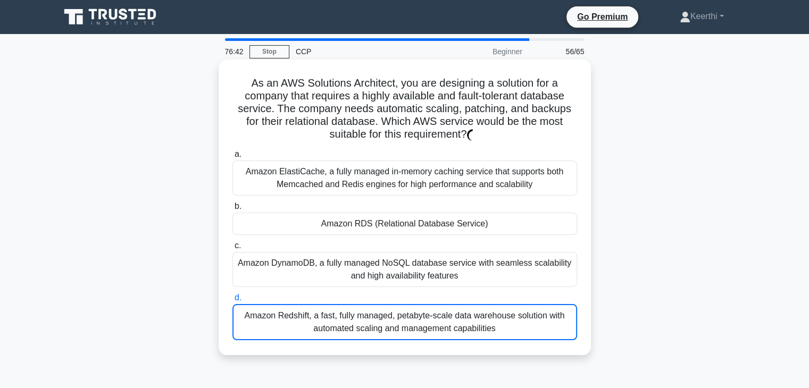
click at [472, 227] on div "Amazon RDS (Relational Database Service)" at bounding box center [404, 224] width 345 height 22
click at [232, 210] on input "b. Amazon RDS (Relational Database Service)" at bounding box center [232, 206] width 0 height 7
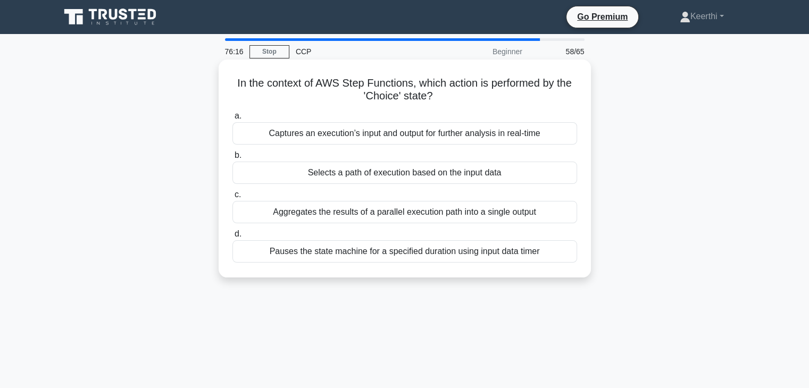
click at [396, 143] on div "Captures an execution’s input and output for further analysis in real-time" at bounding box center [404, 133] width 345 height 22
click at [232, 120] on input "a. Captures an execution’s input and output for further analysis in real-time" at bounding box center [232, 116] width 0 height 7
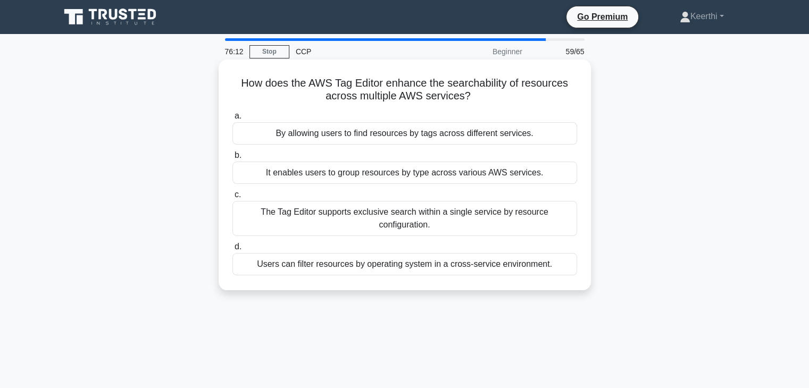
click at [388, 214] on div "The Tag Editor supports exclusive search within a single service by resource co…" at bounding box center [404, 218] width 345 height 35
click at [232, 198] on input "c. The Tag Editor supports exclusive search within a single service by resource…" at bounding box center [232, 194] width 0 height 7
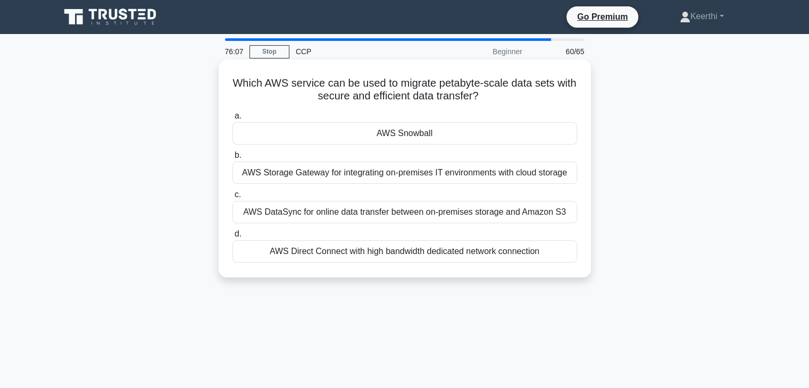
click at [424, 139] on div "AWS Snowball" at bounding box center [404, 133] width 345 height 22
click at [232, 120] on input "a. AWS Snowball" at bounding box center [232, 116] width 0 height 7
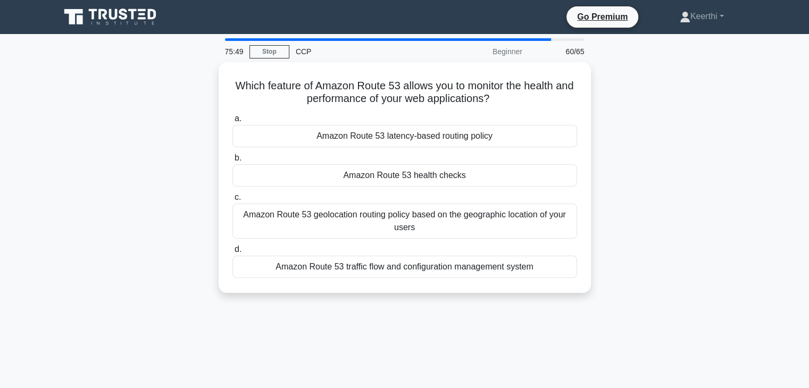
click at [152, 162] on div "Which feature of Amazon Route 53 allows you to monitor the health and performan…" at bounding box center [405, 184] width 702 height 244
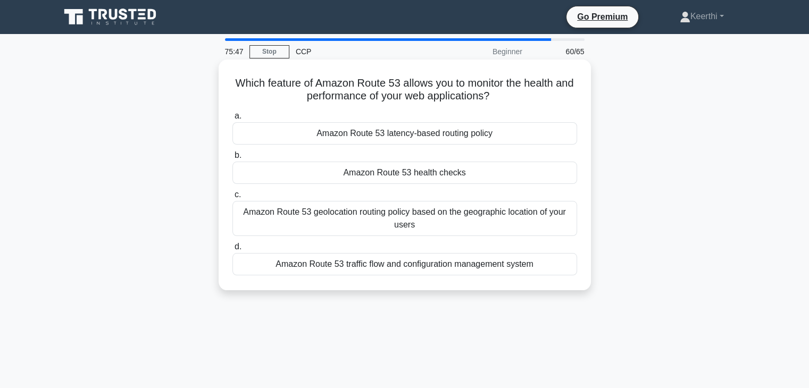
click at [489, 179] on div "Amazon Route 53 health checks" at bounding box center [404, 173] width 345 height 22
click at [232, 159] on input "b. Amazon Route 53 health checks" at bounding box center [232, 155] width 0 height 7
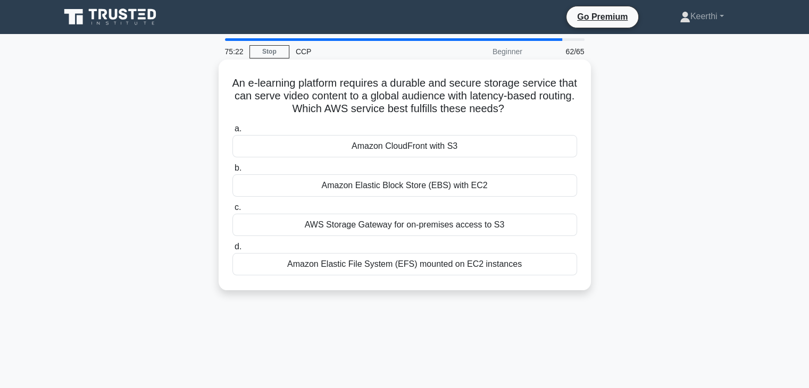
click at [455, 150] on div "Amazon CloudFront with S3" at bounding box center [404, 146] width 345 height 22
click at [232, 132] on input "a. Amazon CloudFront with S3" at bounding box center [232, 128] width 0 height 7
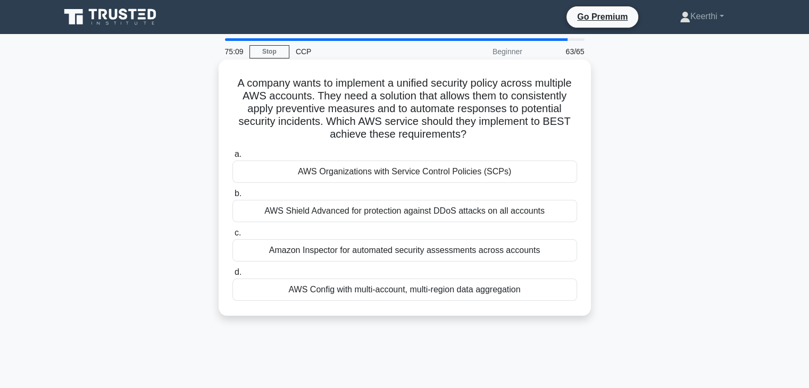
click at [387, 175] on div "AWS Organizations with Service Control Policies (SCPs)" at bounding box center [404, 172] width 345 height 22
click at [232, 158] on input "a. AWS Organizations with Service Control Policies (SCPs)" at bounding box center [232, 154] width 0 height 7
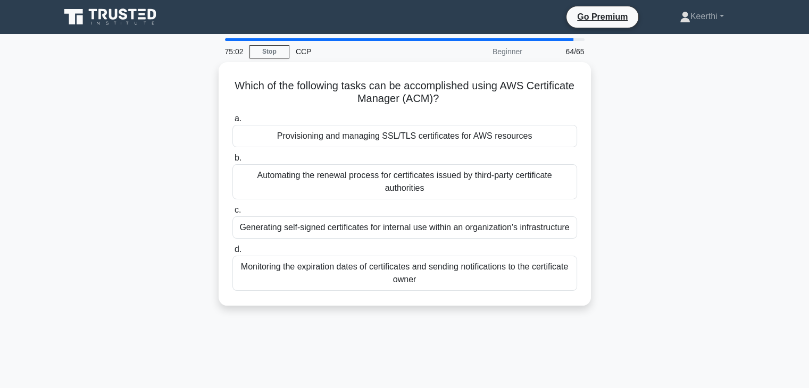
click at [387, 175] on div "Automating the renewal process for certificates issued by third-party certifica…" at bounding box center [404, 181] width 345 height 35
click at [232, 162] on input "b. Automating the renewal process for certificates issued by third-party certif…" at bounding box center [232, 158] width 0 height 7
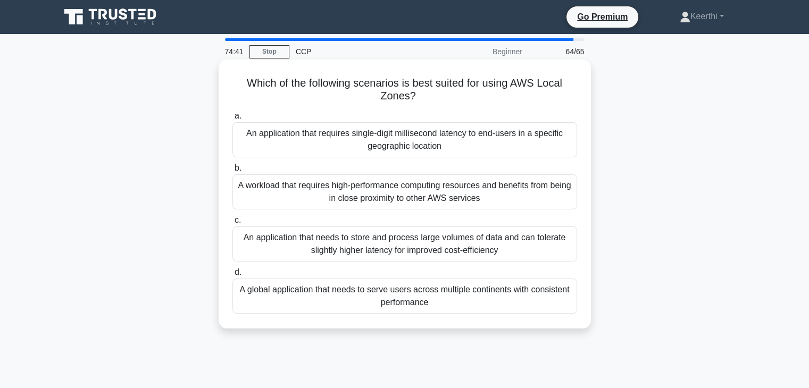
click at [441, 139] on div "An application that requires single-digit millisecond latency to end-users in a…" at bounding box center [404, 139] width 345 height 35
click at [232, 120] on input "a. An application that requires single-digit millisecond latency to end-users i…" at bounding box center [232, 116] width 0 height 7
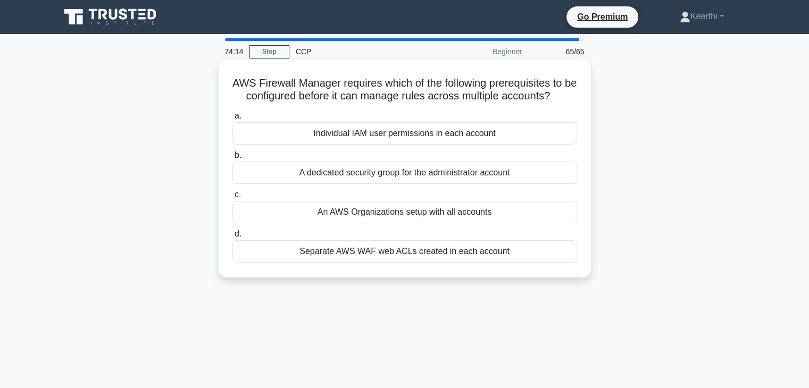
click at [487, 221] on div "An AWS Organizations setup with all accounts" at bounding box center [404, 212] width 345 height 22
click at [232, 198] on input "c. An AWS Organizations setup with all accounts" at bounding box center [232, 194] width 0 height 7
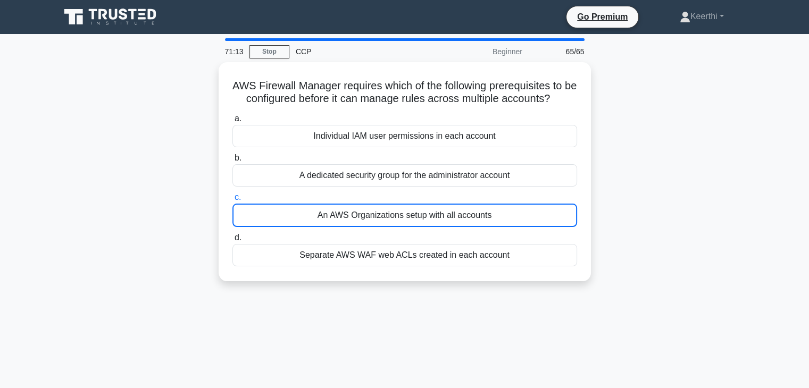
drag, startPoint x: 485, startPoint y: 222, endPoint x: 666, endPoint y: 317, distance: 204.8
click at [666, 317] on div "71:13 Stop CCP Beginner 65/65 AWS Firewall Manager requires which of the follow…" at bounding box center [405, 304] width 702 height 532
